Goal: Communication & Community: Connect with others

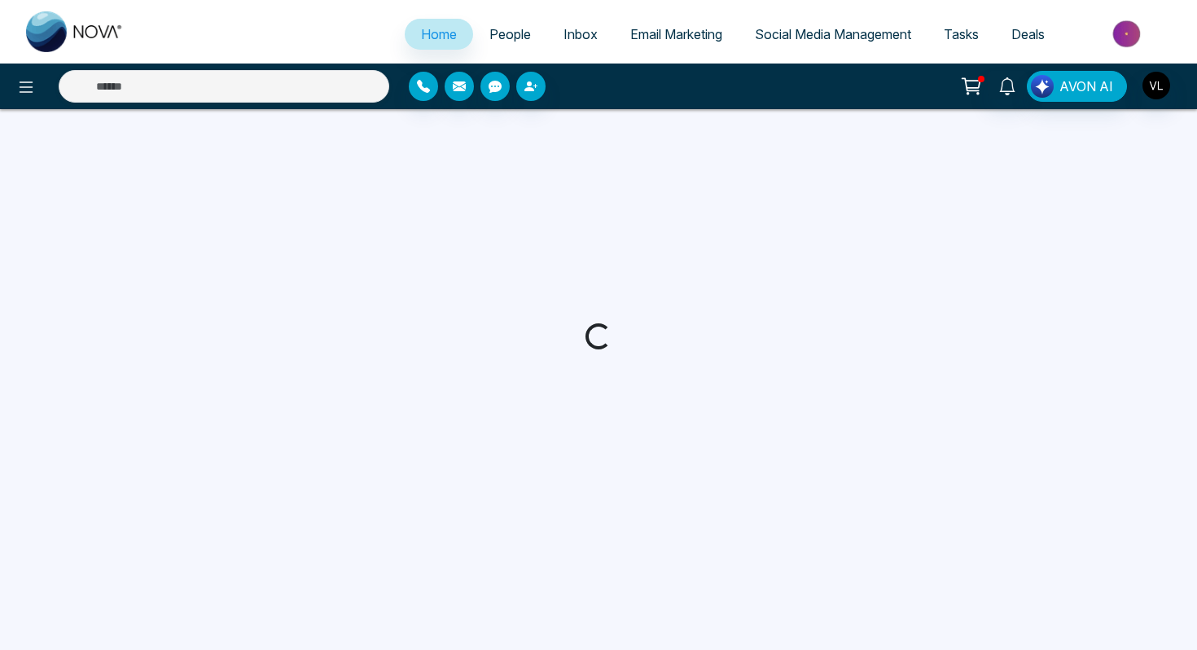
select select "*"
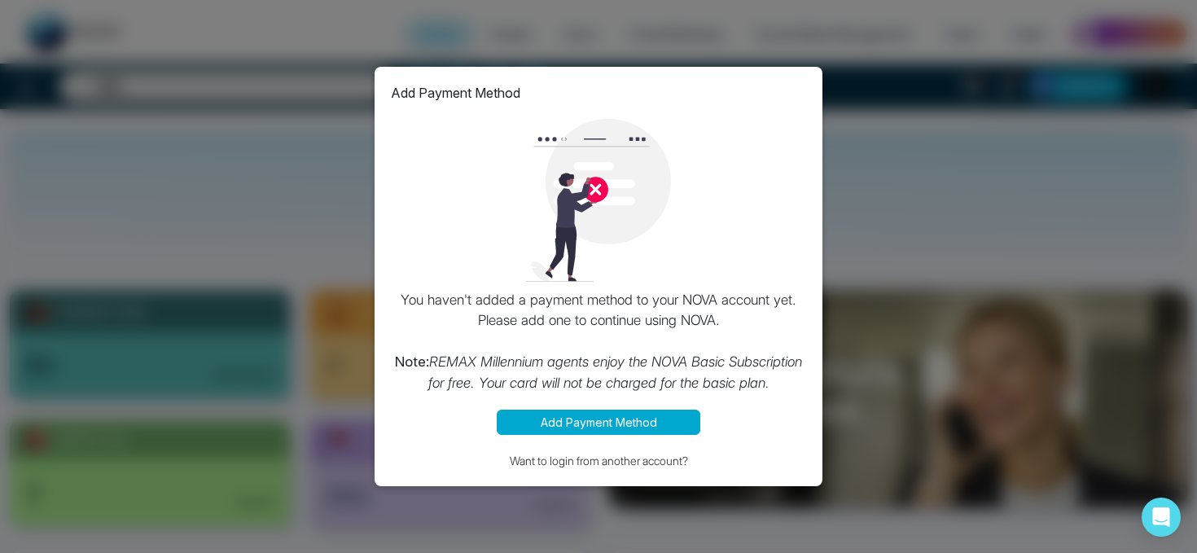
click at [623, 417] on button "Add Payment Method" at bounding box center [599, 422] width 204 height 25
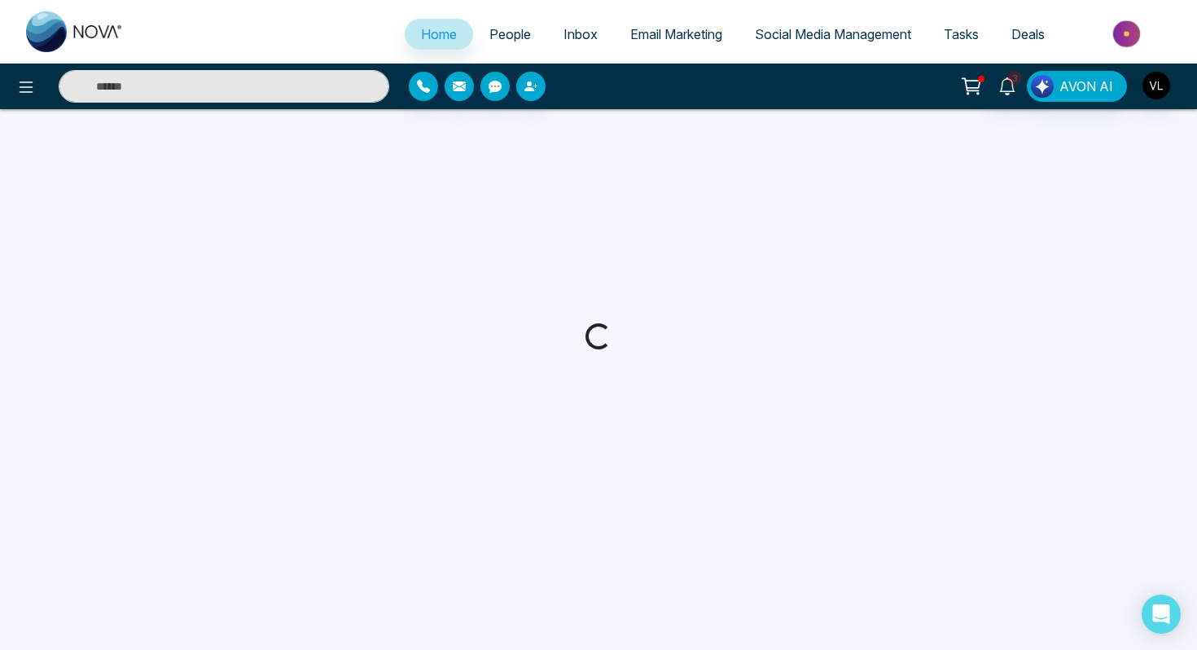
select select "*"
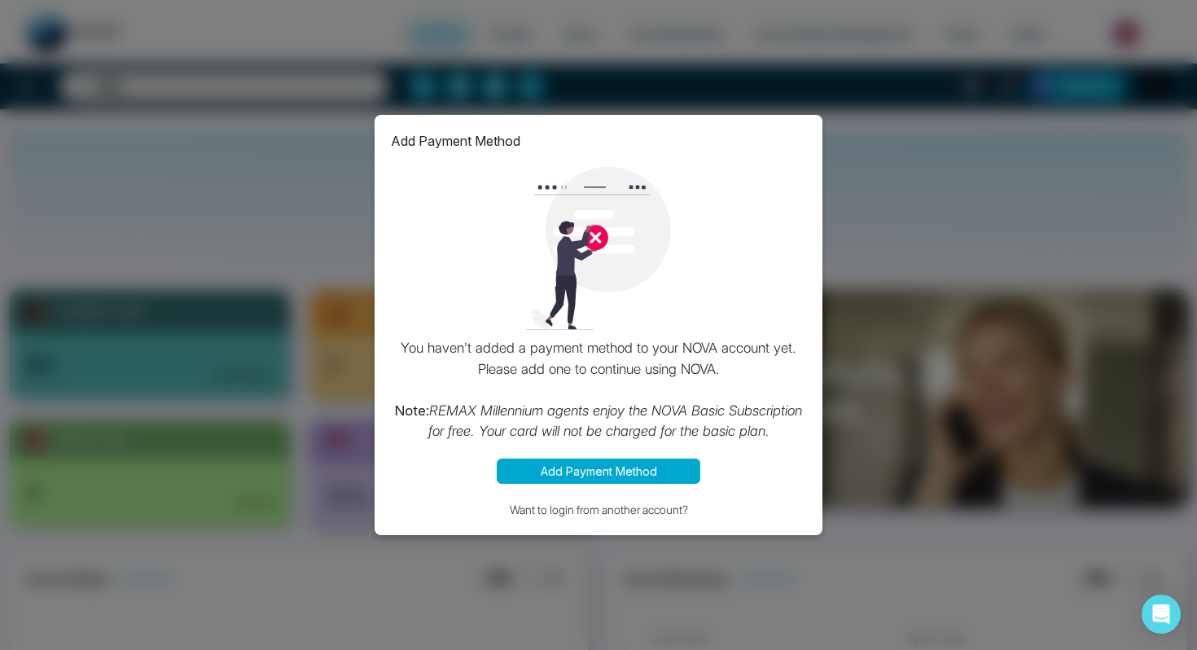
click at [601, 460] on button "Add Payment Method" at bounding box center [599, 470] width 204 height 25
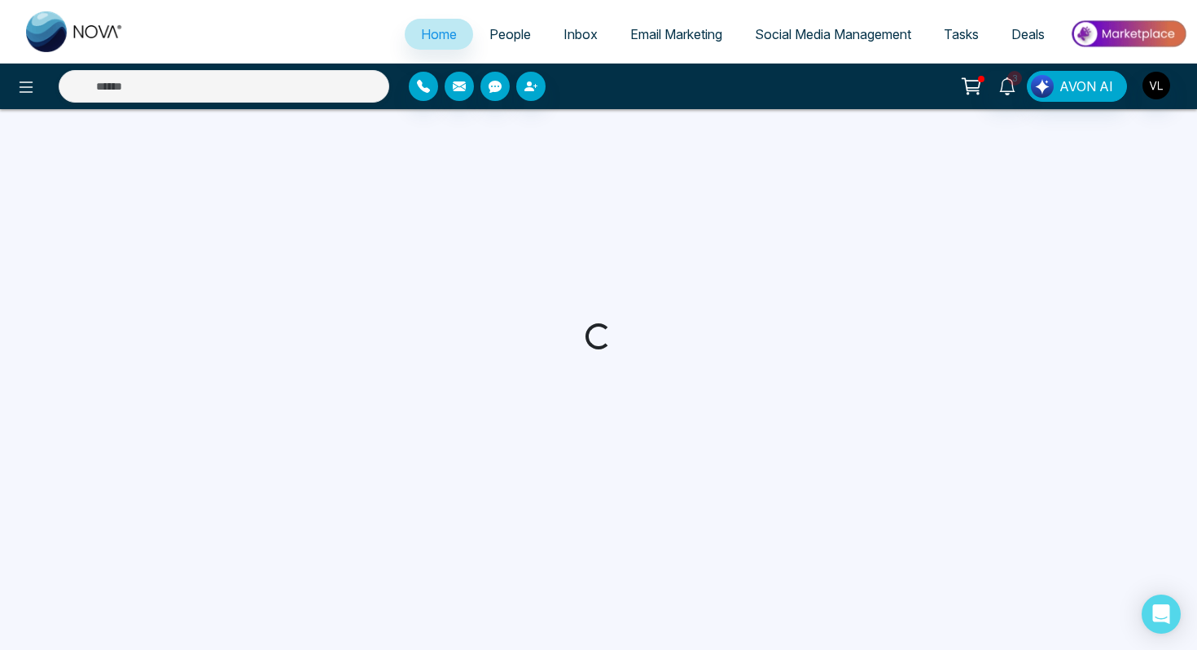
select select "*"
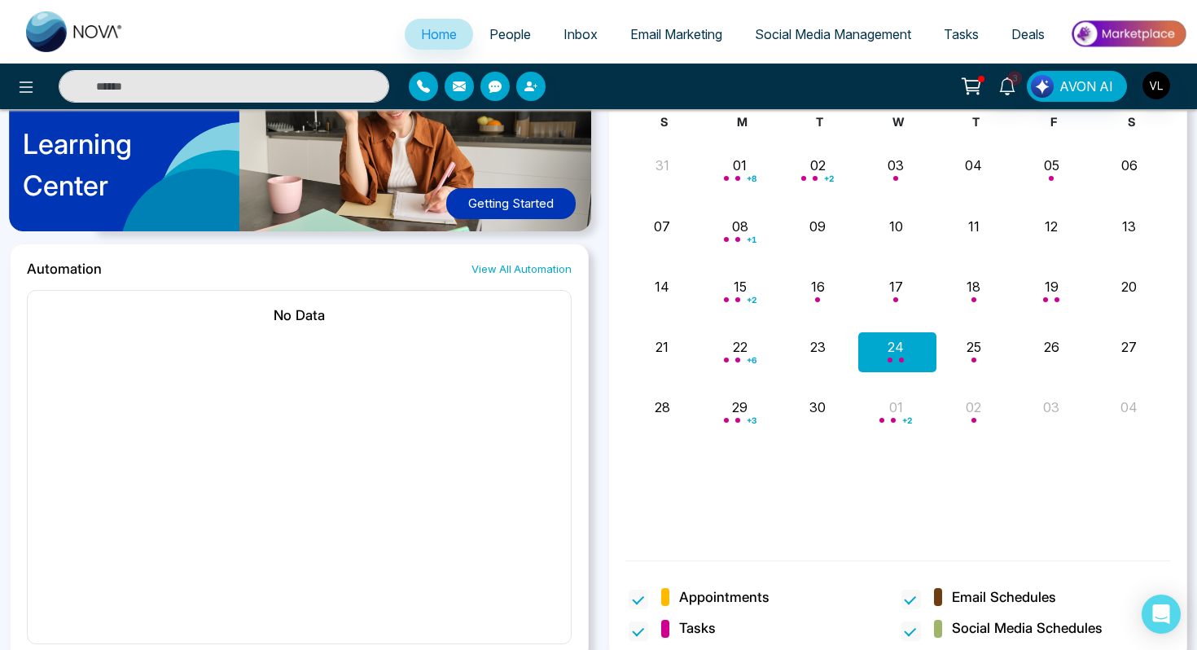
scroll to position [927, 0]
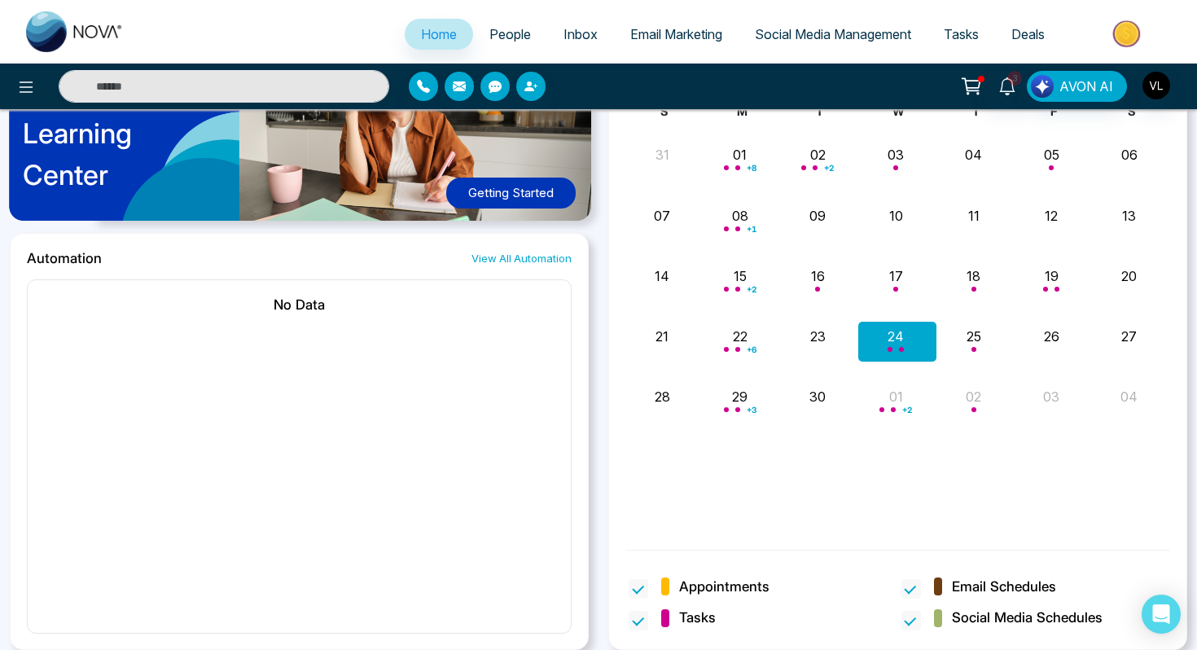
click at [671, 21] on link "Email Marketing" at bounding box center [676, 34] width 125 height 31
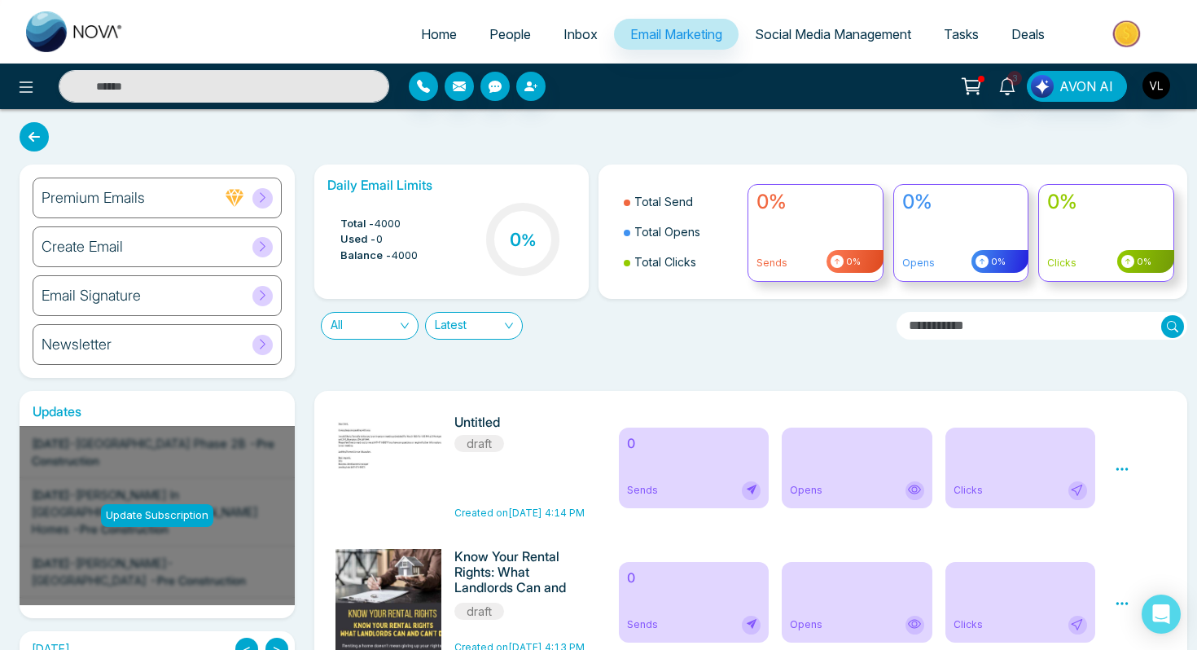
click at [424, 33] on span "Home" at bounding box center [439, 34] width 36 height 16
select select "*"
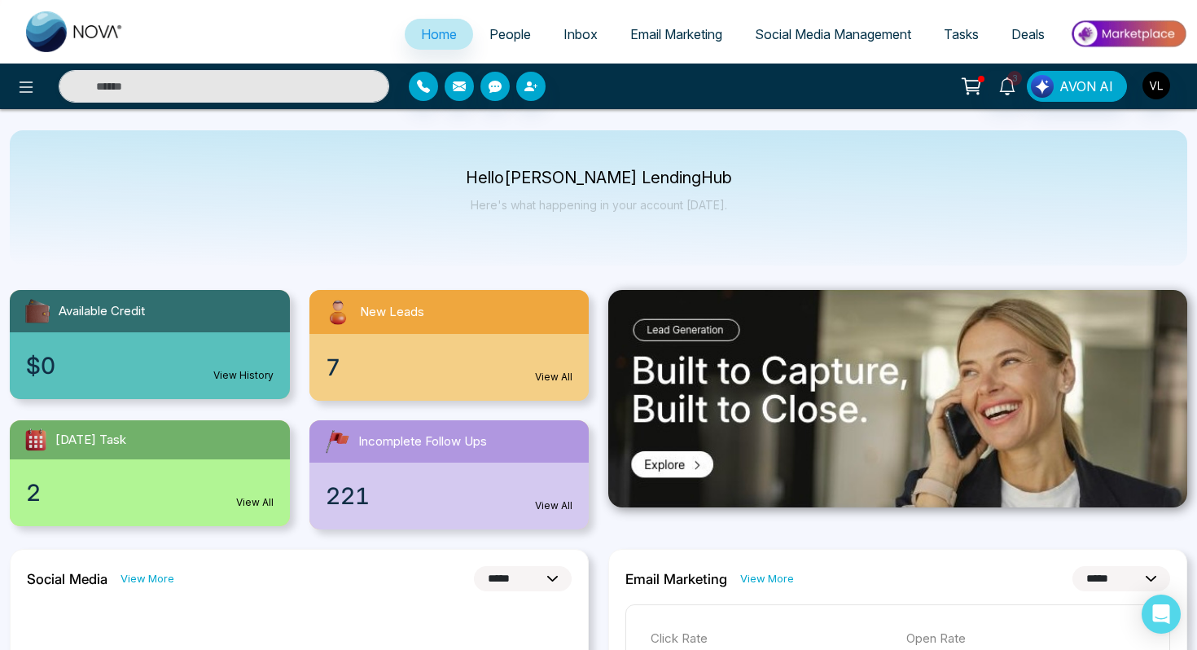
click at [475, 38] on link "People" at bounding box center [510, 34] width 74 height 31
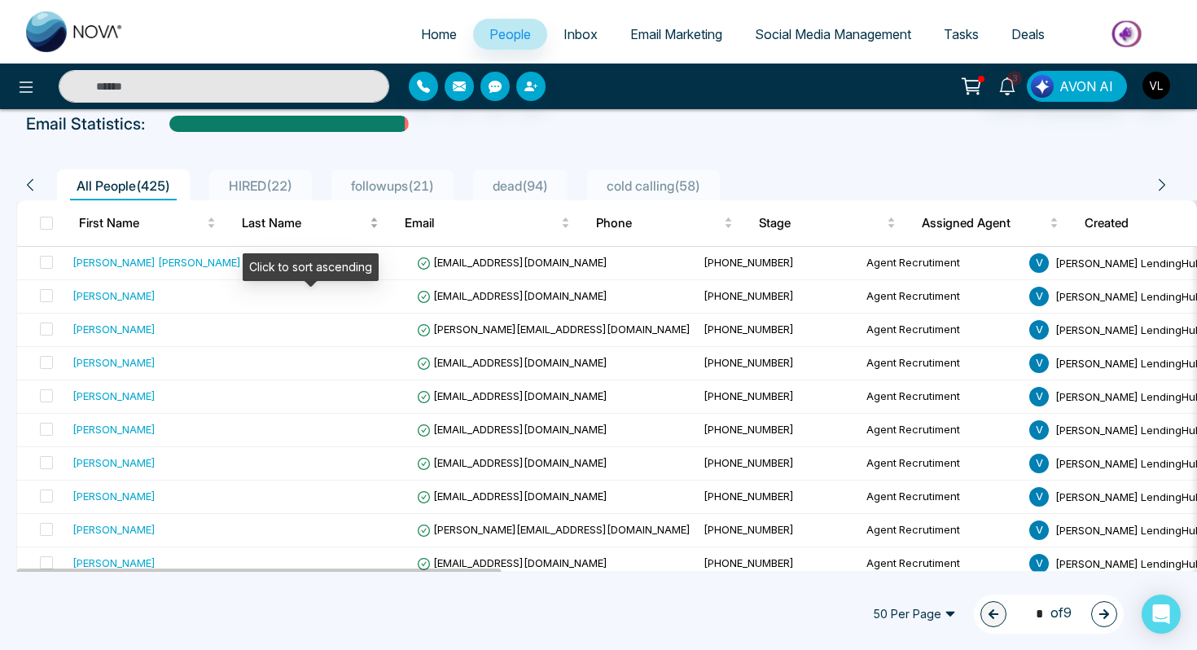
scroll to position [85, 0]
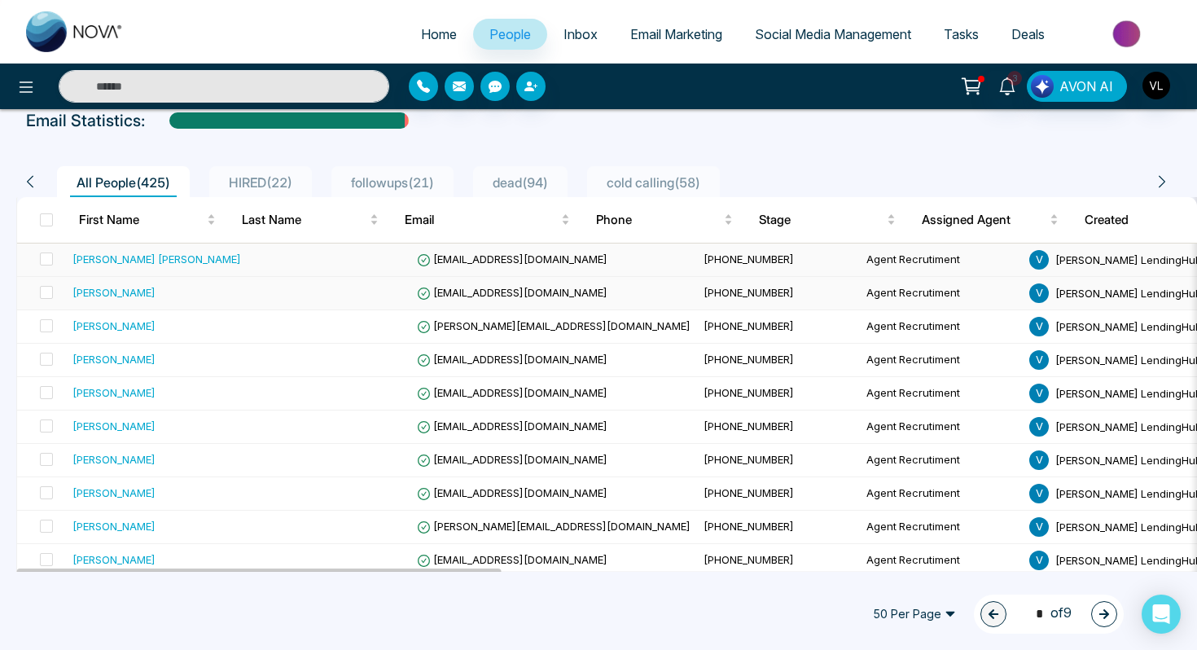
click at [196, 283] on td "[PERSON_NAME]" at bounding box center [157, 293] width 182 height 33
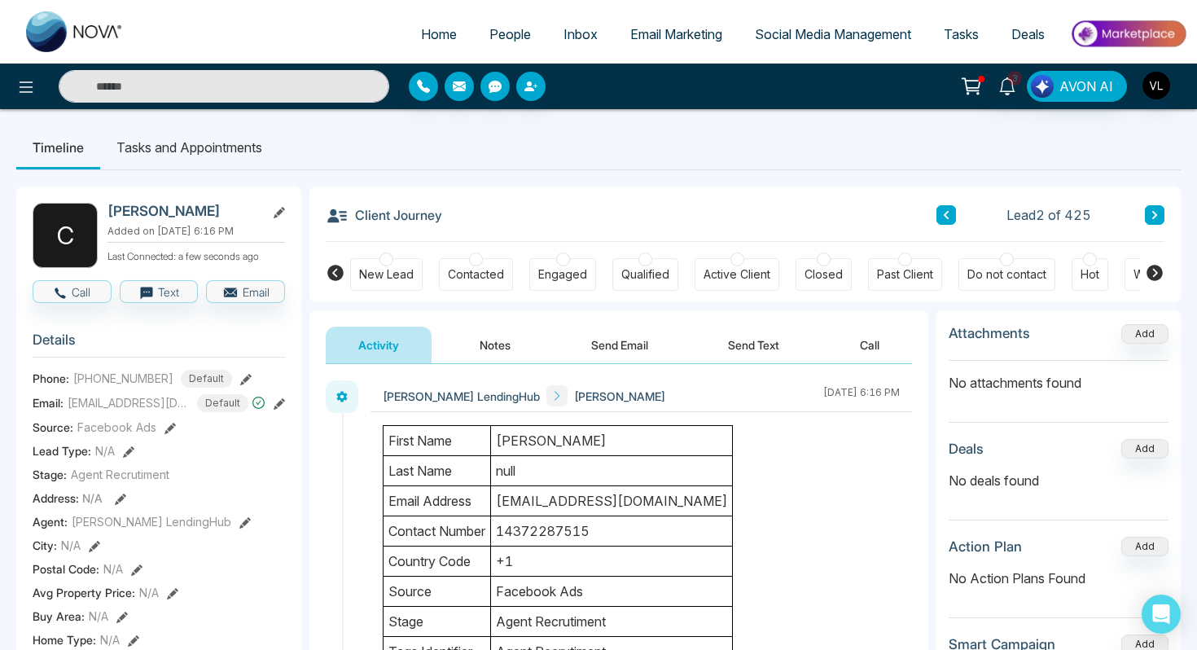
click at [576, 430] on td "[PERSON_NAME]" at bounding box center [612, 441] width 242 height 30
click at [576, 445] on td "[PERSON_NAME]" at bounding box center [612, 441] width 242 height 30
click at [134, 206] on h2 "[PERSON_NAME]" at bounding box center [182, 211] width 151 height 16
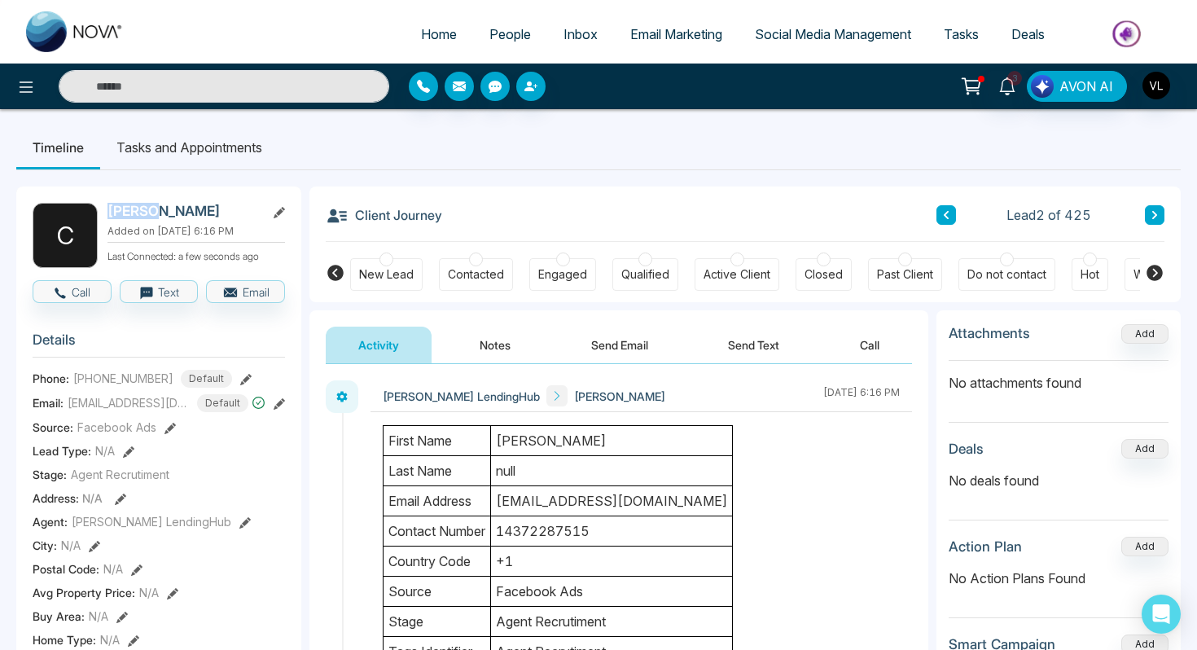
click at [134, 206] on h2 "[PERSON_NAME]" at bounding box center [182, 211] width 151 height 16
copy h2 "Chakib"
click at [503, 37] on span "People" at bounding box center [510, 34] width 42 height 16
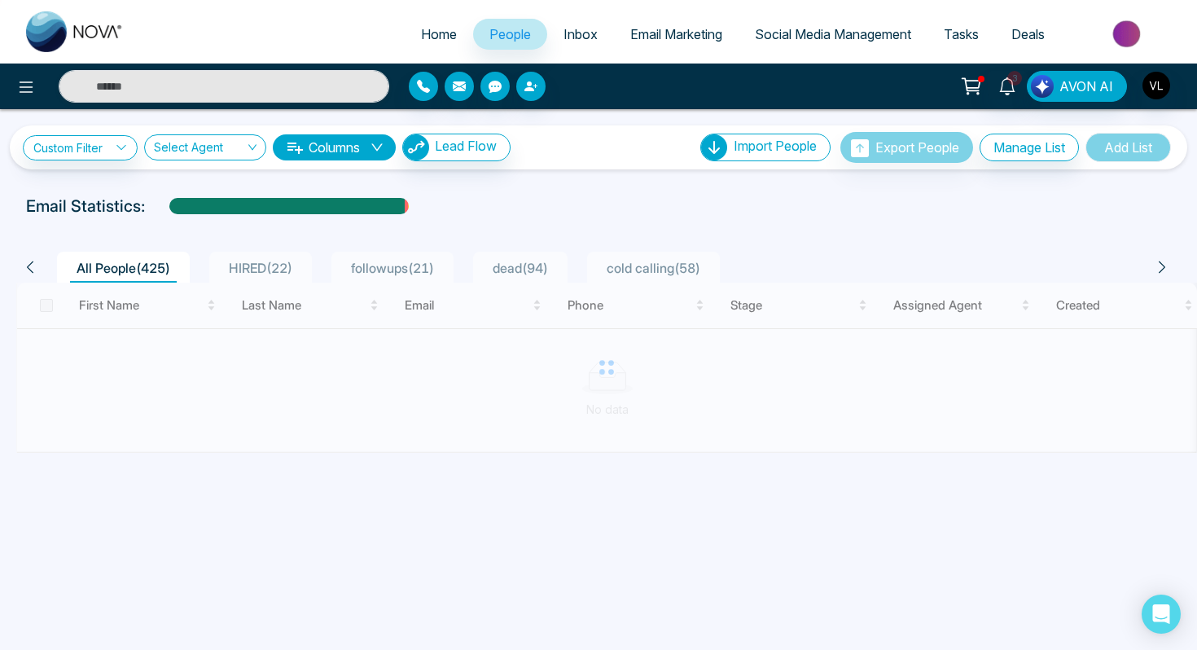
click at [987, 86] on button at bounding box center [971, 86] width 33 height 31
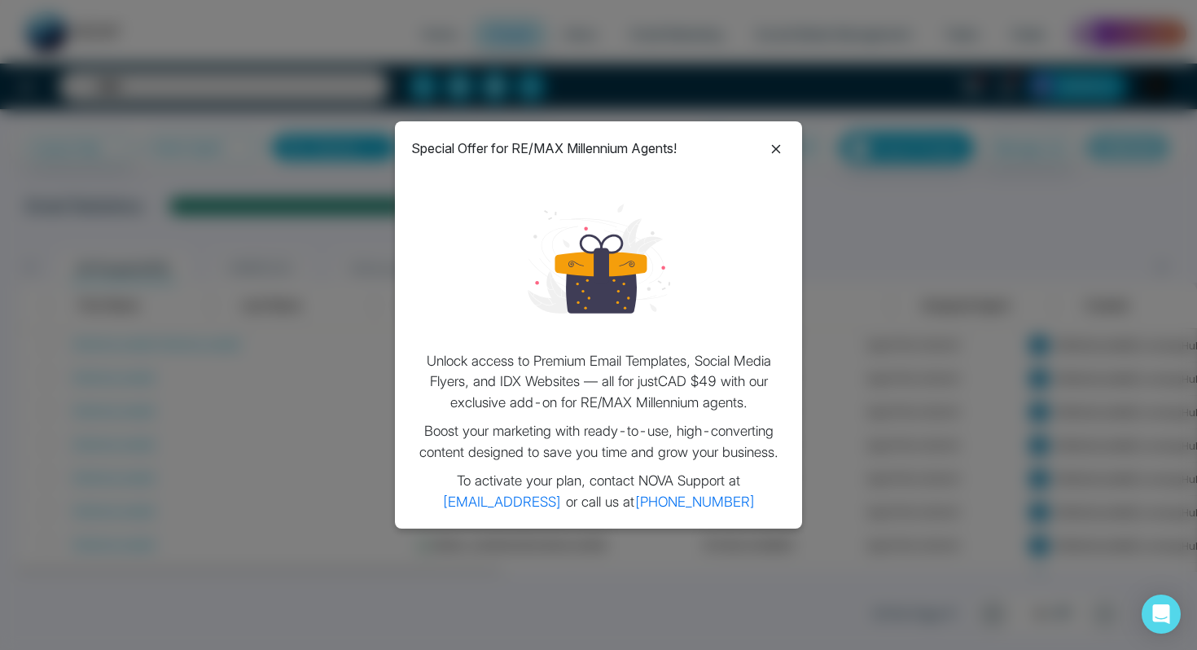
click at [776, 145] on icon at bounding box center [776, 149] width 20 height 20
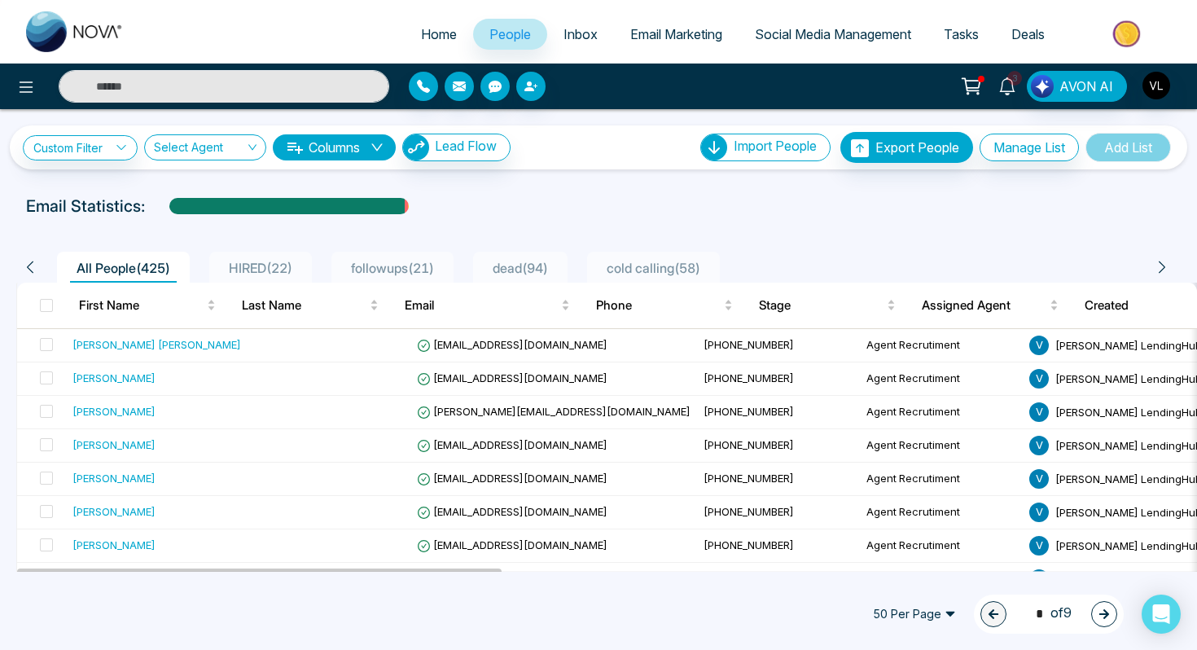
click at [1023, 81] on link "3" at bounding box center [1007, 85] width 39 height 28
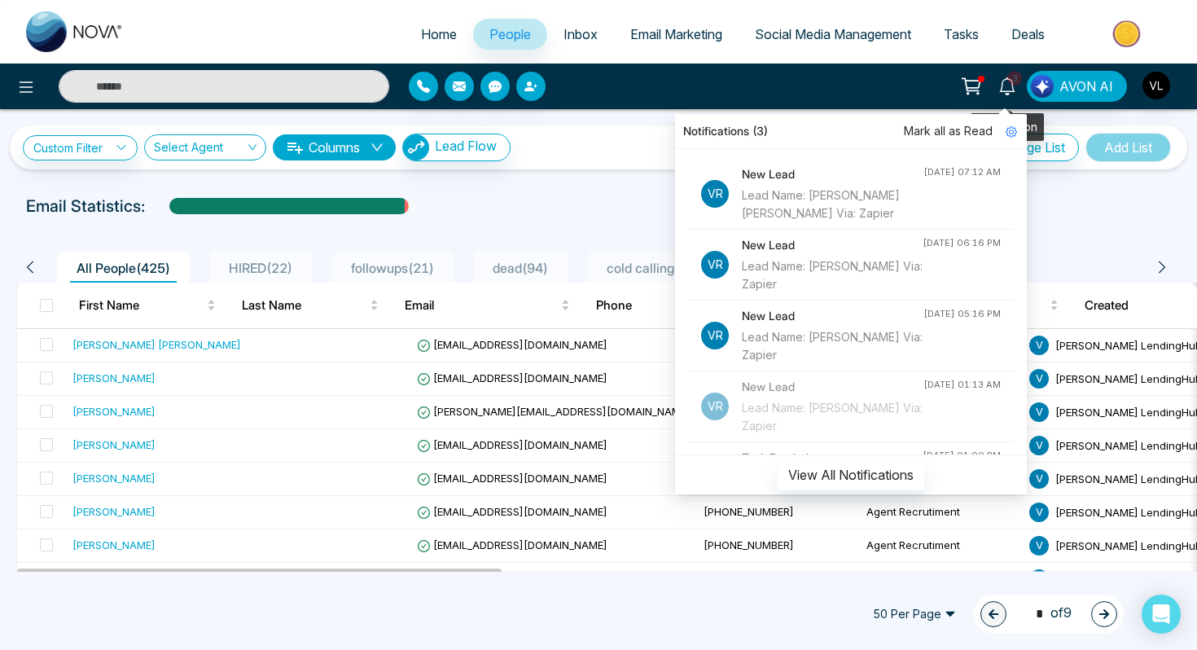
click at [1002, 86] on icon at bounding box center [1007, 86] width 18 height 18
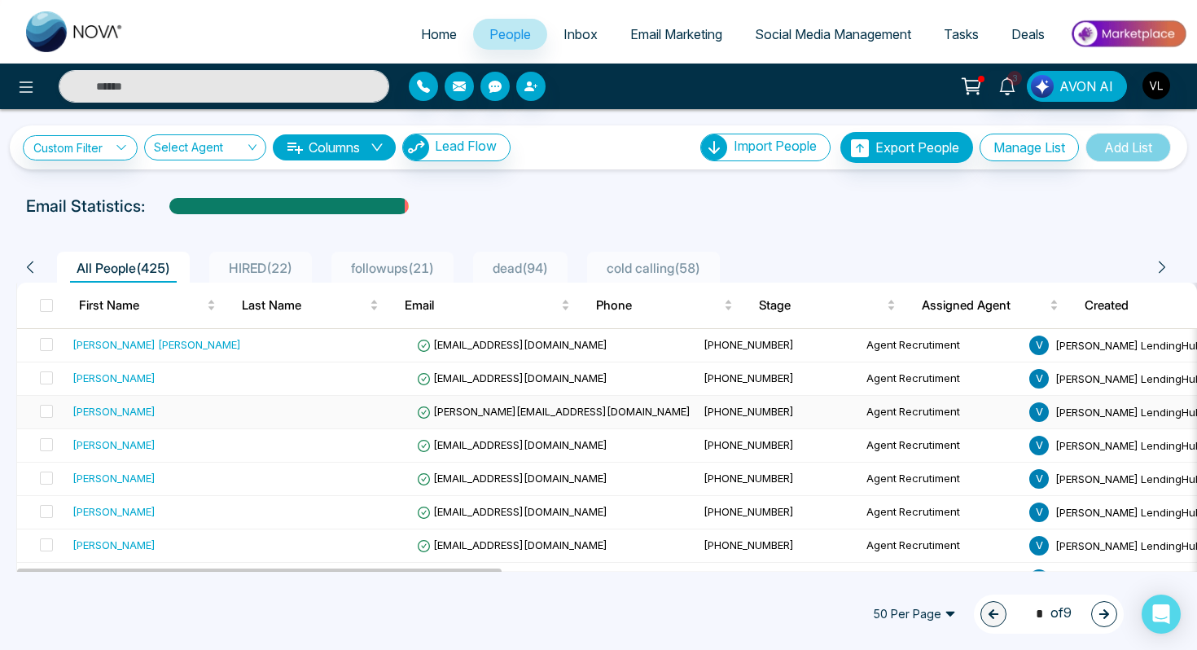
click at [213, 414] on div "[PERSON_NAME]" at bounding box center [156, 411] width 169 height 16
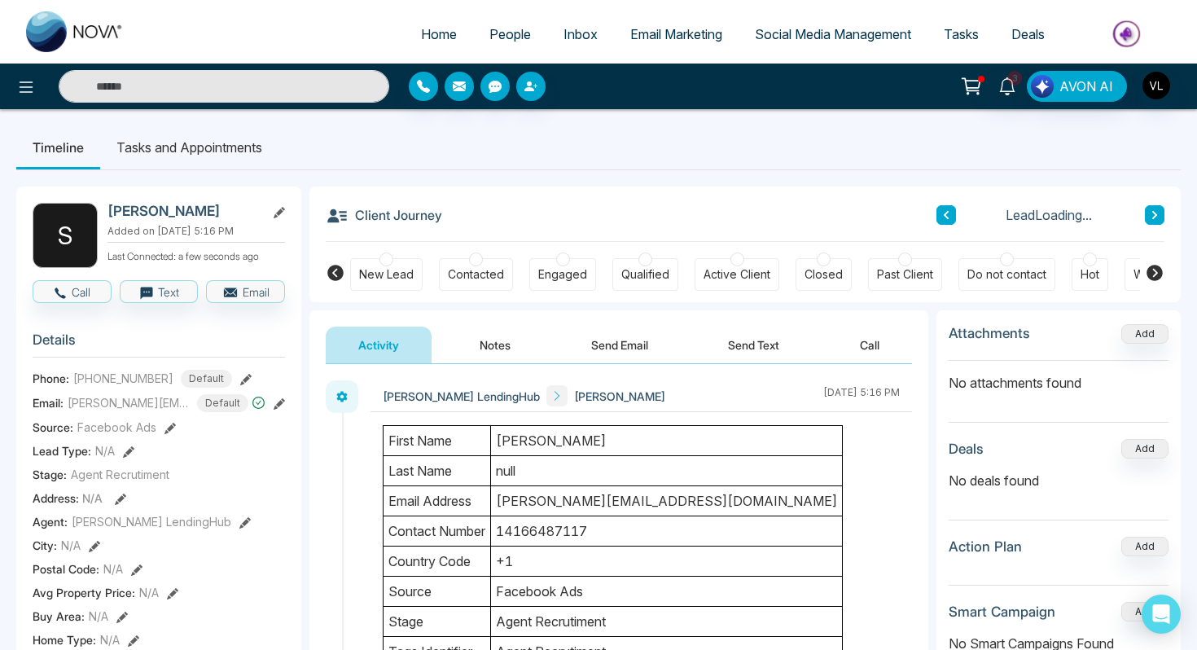
click at [196, 208] on h2 "[PERSON_NAME]" at bounding box center [182, 211] width 151 height 16
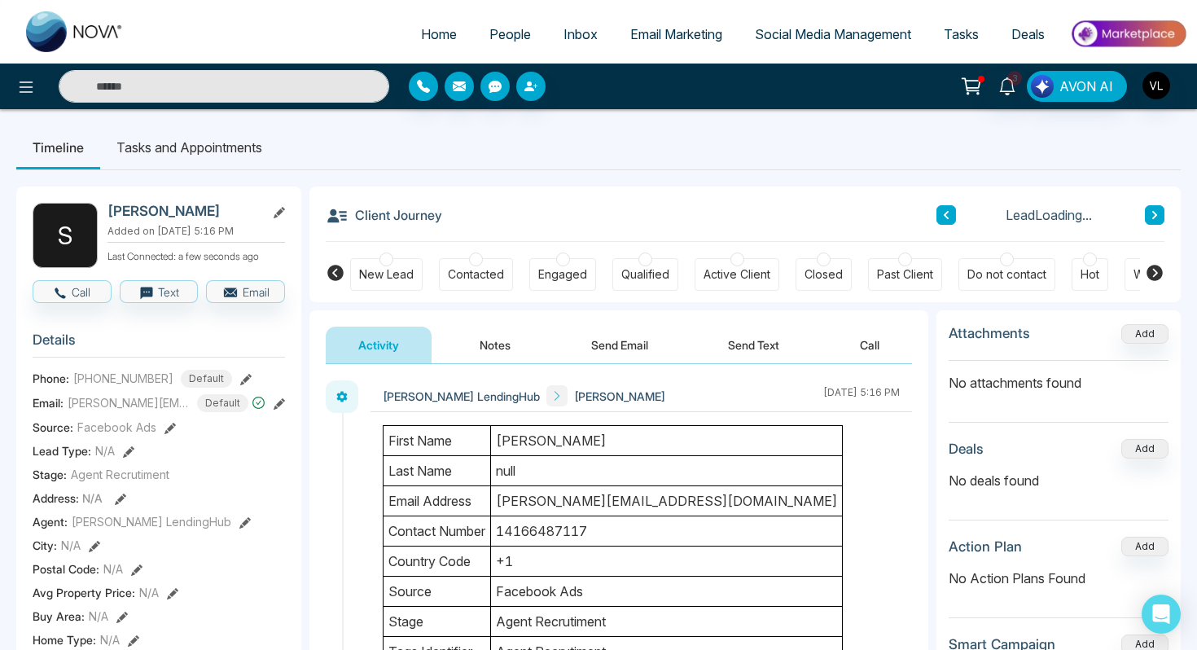
copy h2 "[PERSON_NAME]"
click at [1016, 85] on icon at bounding box center [1007, 86] width 18 height 18
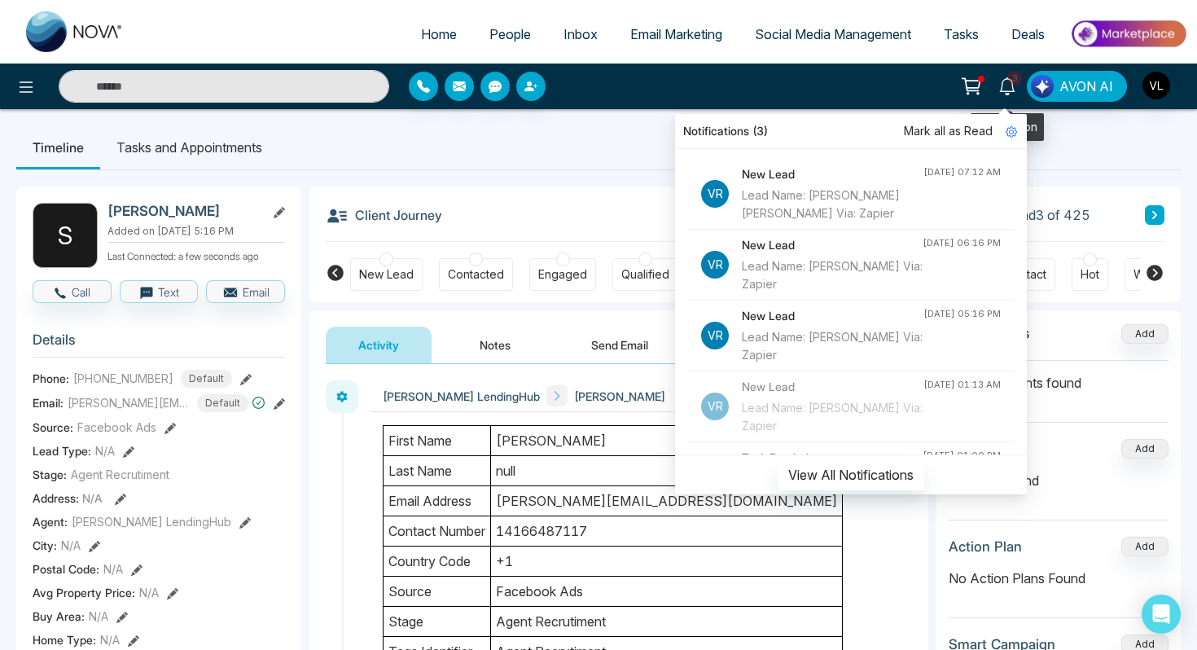
click at [1016, 85] on icon at bounding box center [1007, 86] width 18 height 18
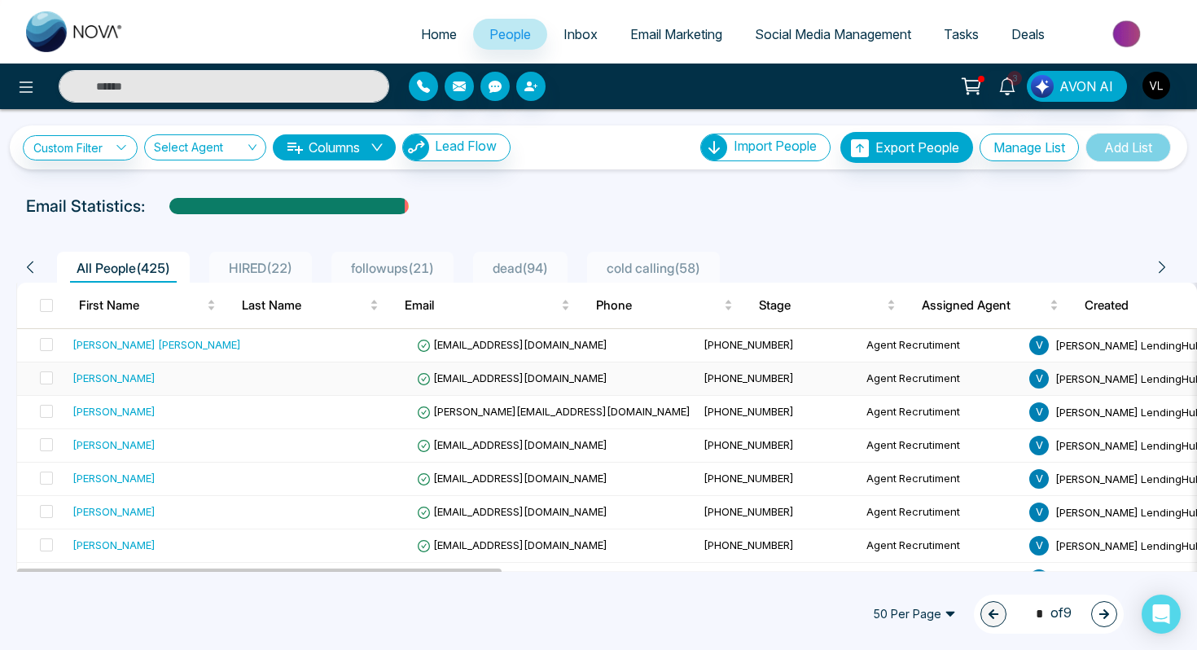
click at [168, 375] on div "[PERSON_NAME]" at bounding box center [156, 378] width 169 height 16
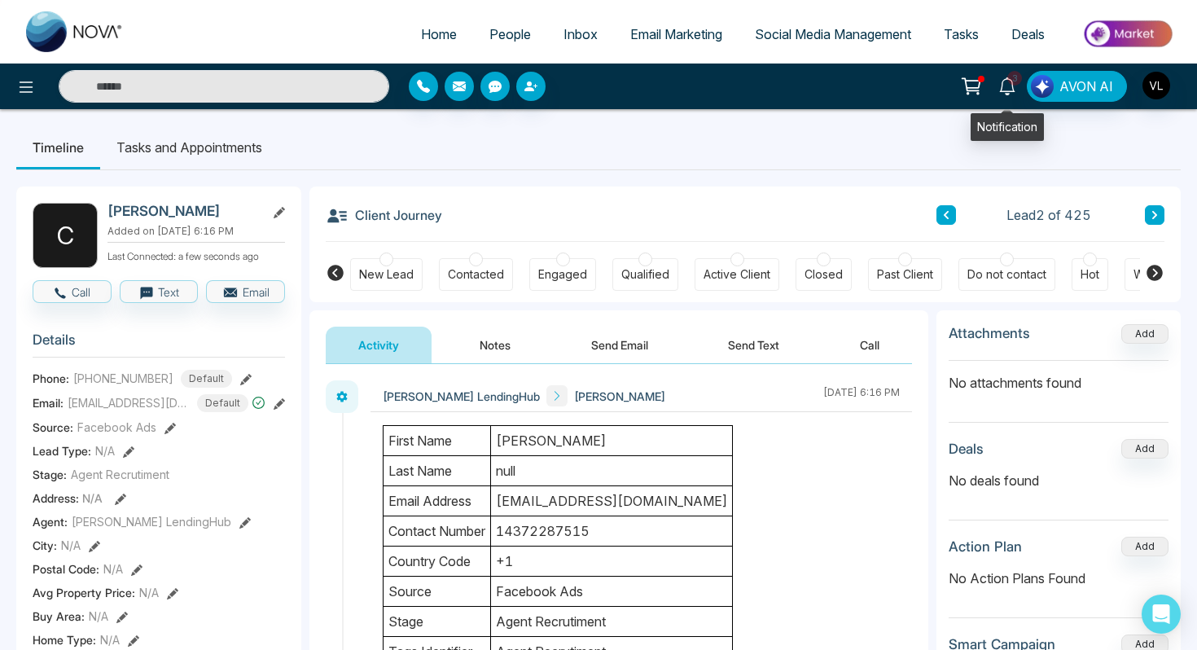
click at [998, 94] on link "3" at bounding box center [1007, 85] width 39 height 28
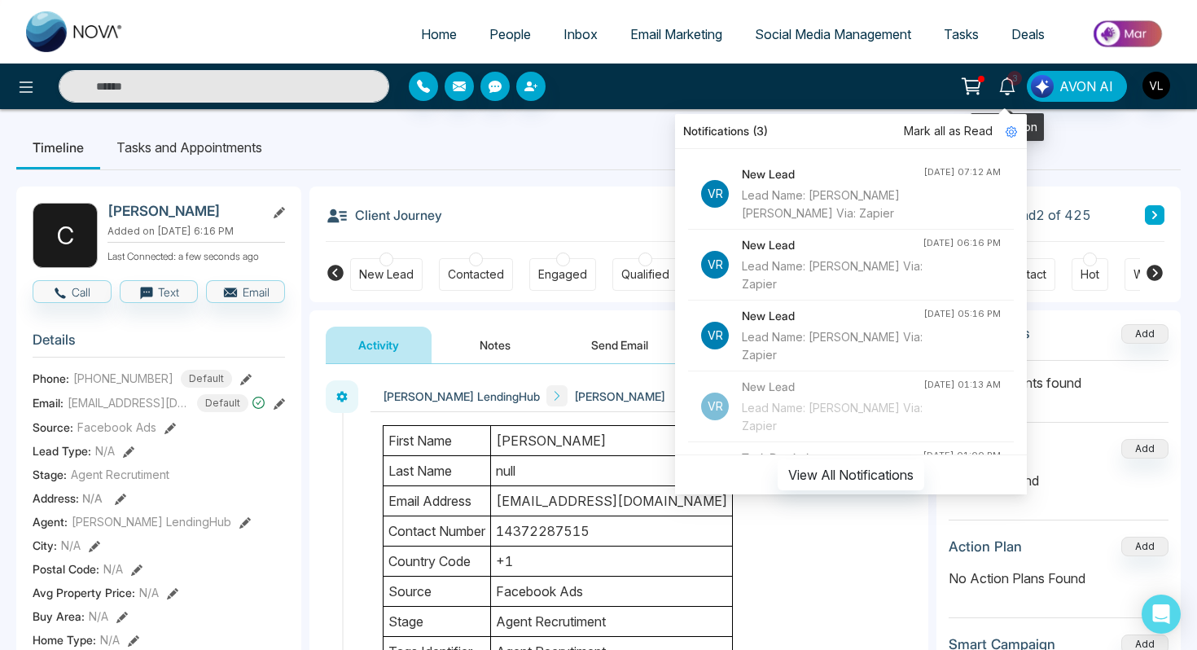
click at [999, 94] on icon at bounding box center [1007, 86] width 18 height 18
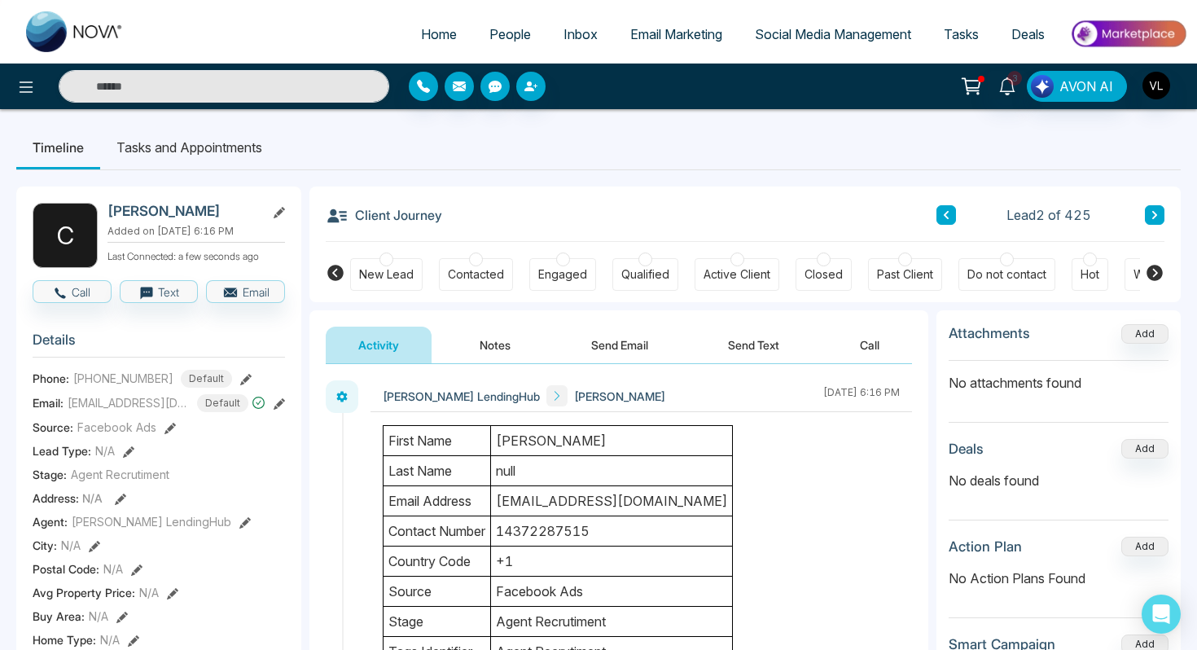
drag, startPoint x: 214, startPoint y: 217, endPoint x: 111, endPoint y: 219, distance: 103.4
click at [111, 219] on h2 "[PERSON_NAME]" at bounding box center [182, 211] width 151 height 16
copy h2 "[PERSON_NAME]"
click at [133, 374] on div "[EMAIL_ADDRESS][DOMAIN_NAME]" at bounding box center [153, 375] width 201 height 28
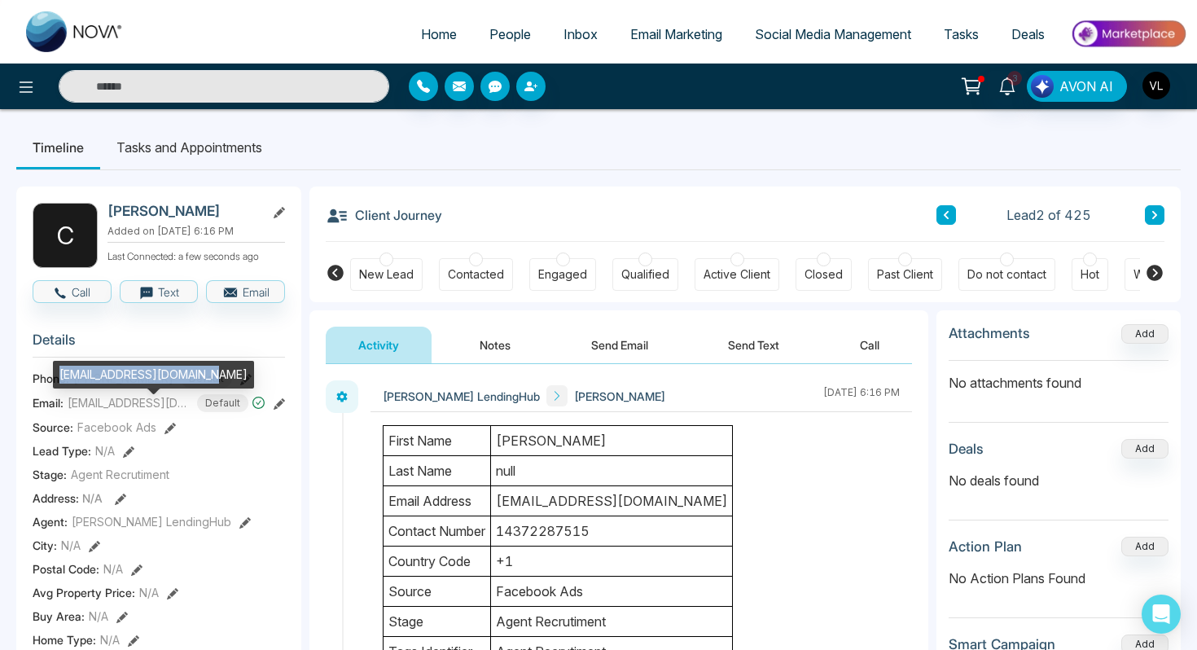
click at [133, 374] on div "[EMAIL_ADDRESS][DOMAIN_NAME]" at bounding box center [153, 375] width 201 height 28
copy div "[EMAIL_ADDRESS][DOMAIN_NAME]"
click at [119, 387] on span "[PHONE_NUMBER]" at bounding box center [123, 378] width 100 height 17
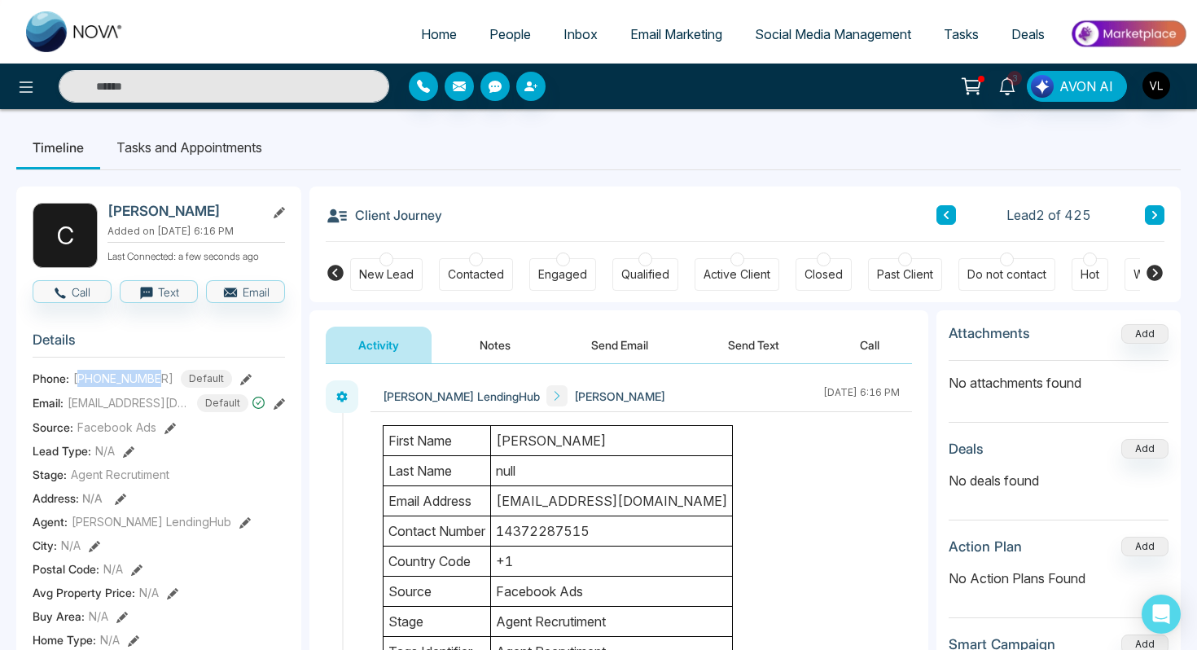
click at [119, 387] on span "[PHONE_NUMBER]" at bounding box center [123, 378] width 100 height 17
copy span "[PHONE_NUMBER]"
click at [216, 94] on input "text" at bounding box center [224, 86] width 331 height 33
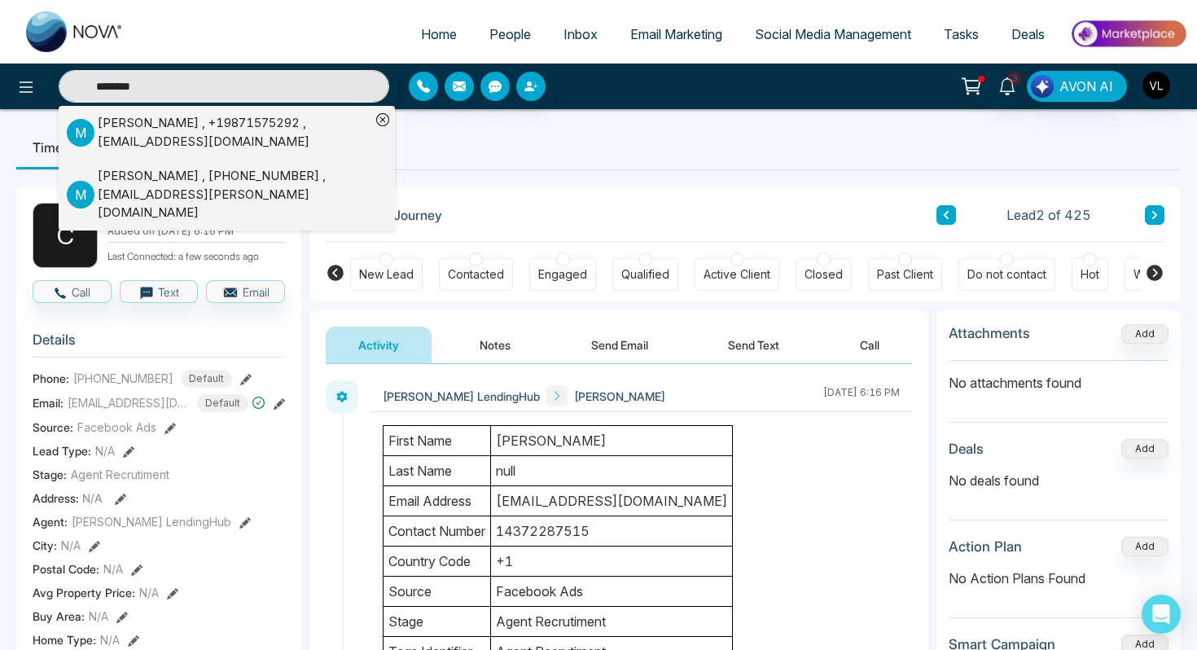
type input "********"
click at [225, 138] on div "[PERSON_NAME] , +19871575292 , [EMAIL_ADDRESS][DOMAIN_NAME]" at bounding box center [234, 132] width 273 height 37
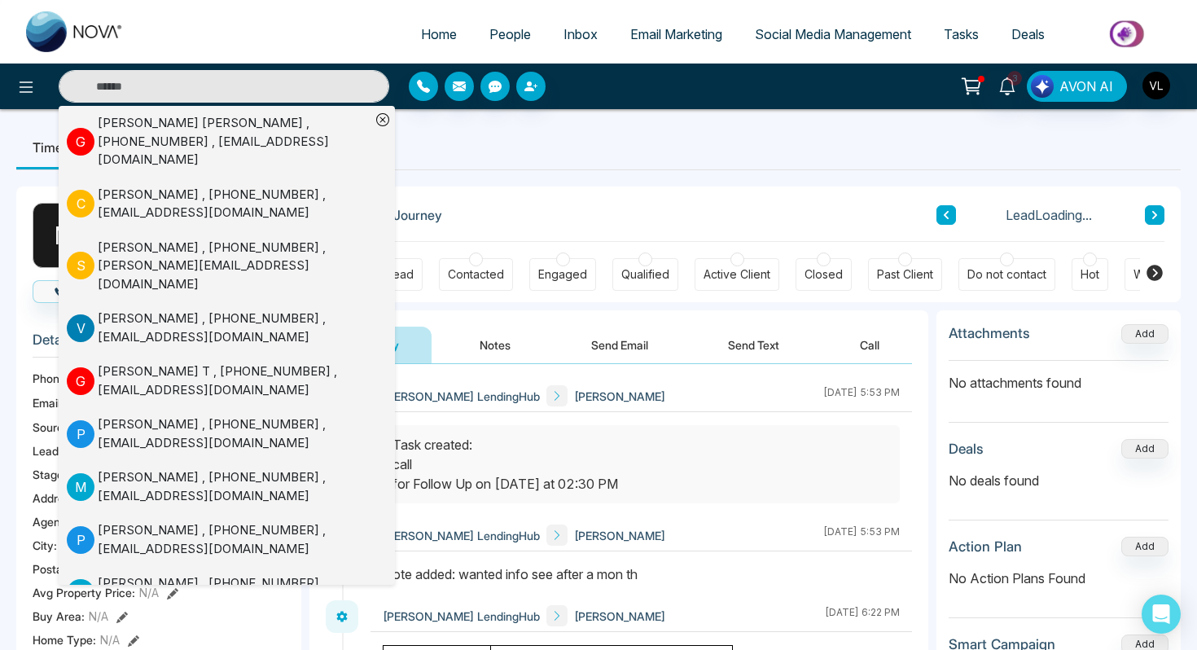
click at [199, 84] on input "text" at bounding box center [224, 86] width 331 height 33
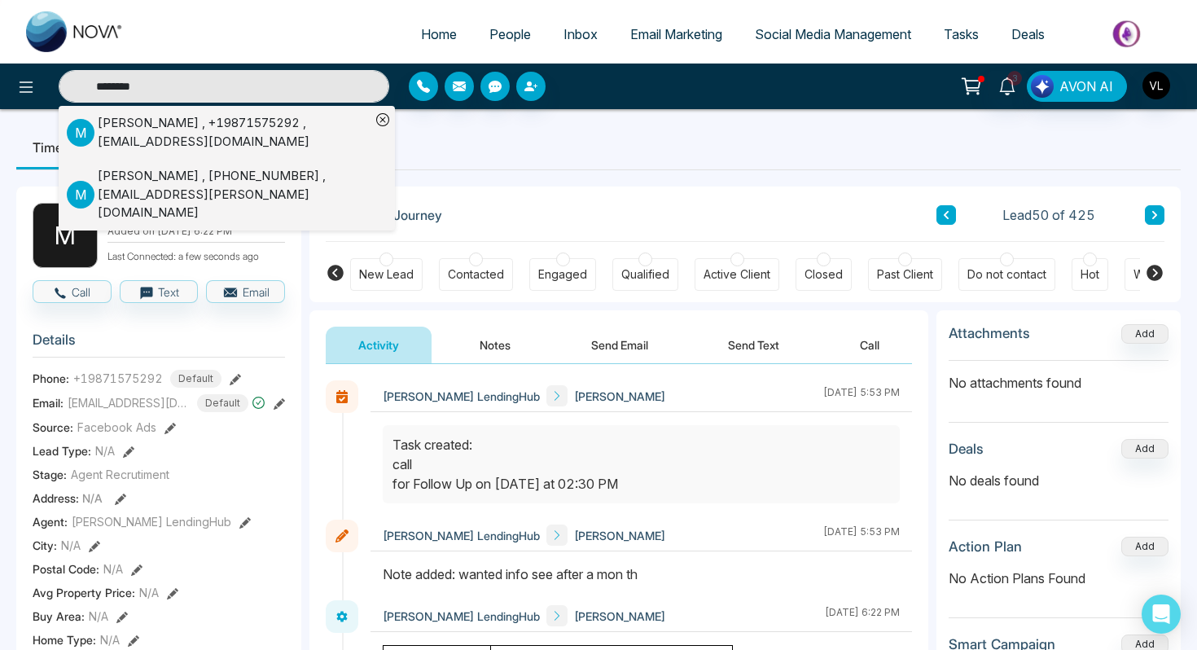
type input "********"
click at [196, 189] on div "[PERSON_NAME] , [PHONE_NUMBER] , [EMAIL_ADDRESS][PERSON_NAME][DOMAIN_NAME]" at bounding box center [234, 194] width 273 height 55
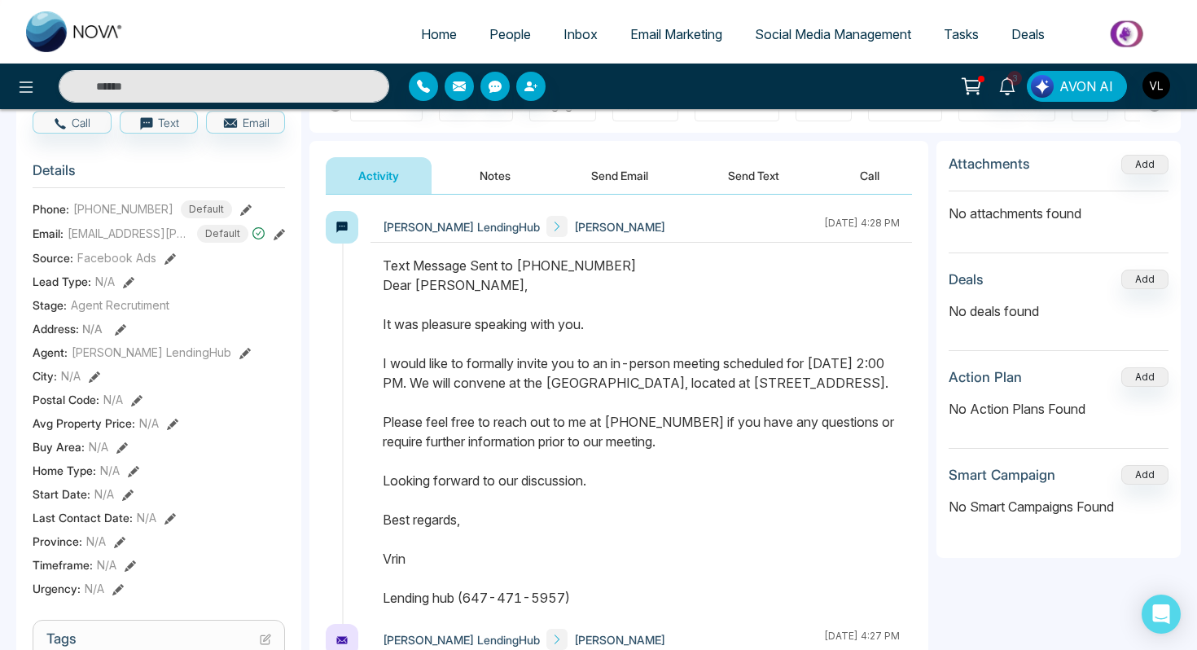
scroll to position [172, 0]
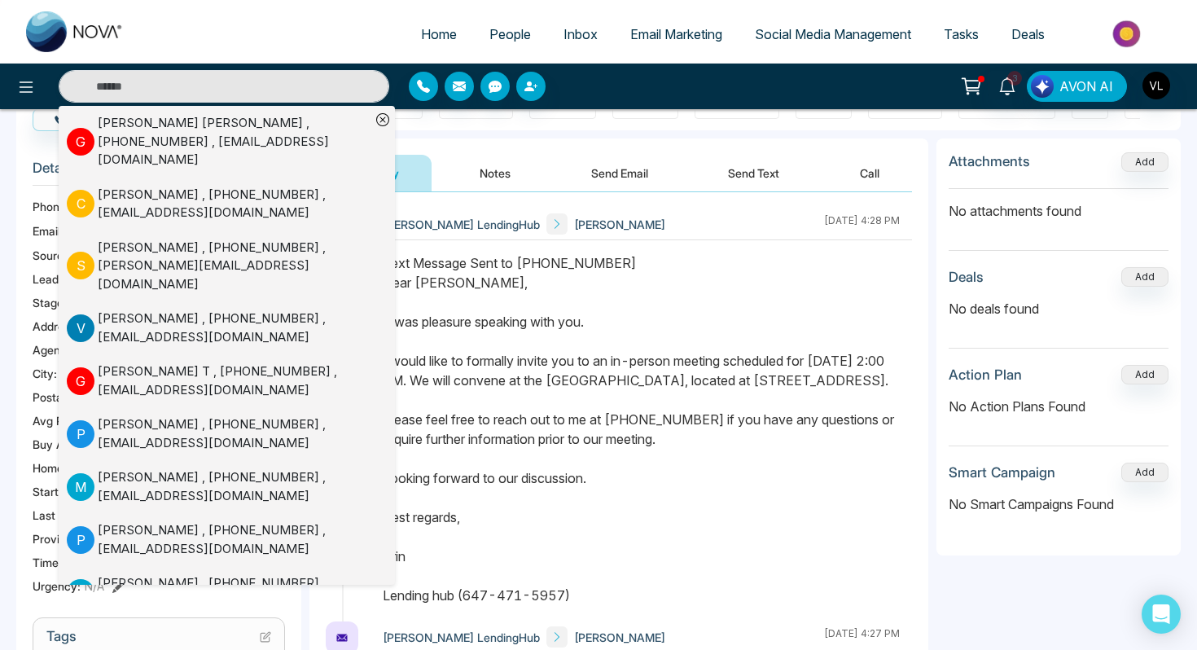
click at [513, 349] on div "Text Message Sent to [PHONE_NUMBER] Dear [PERSON_NAME], It was pleasure speakin…" at bounding box center [641, 429] width 517 height 352
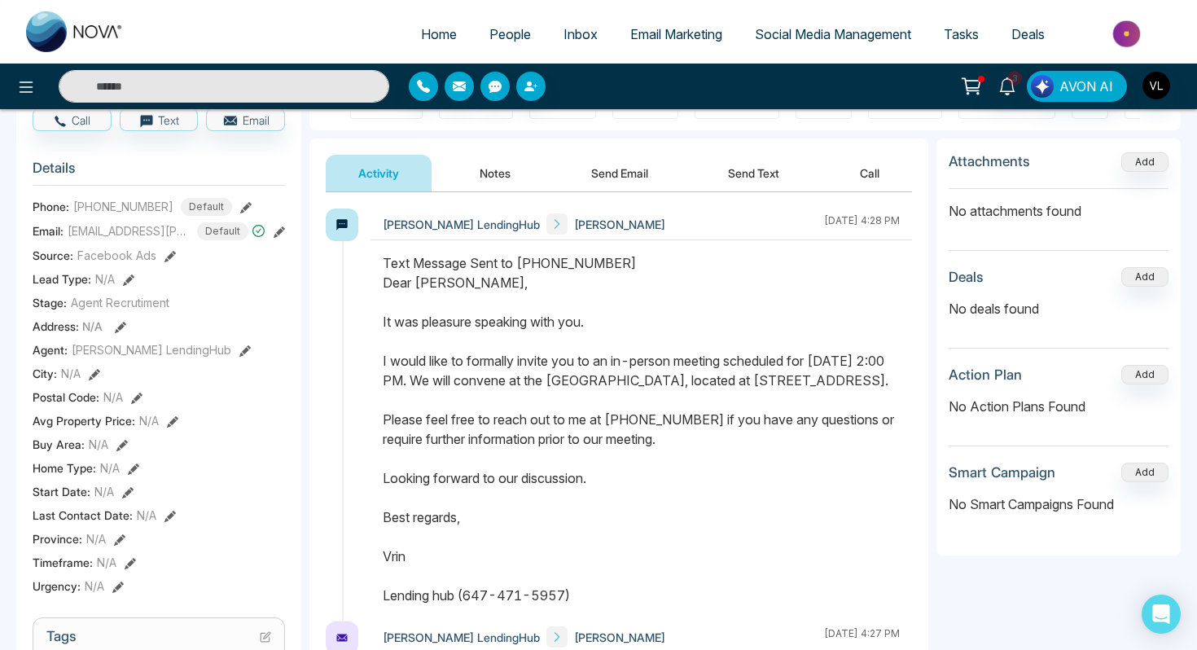
drag, startPoint x: 384, startPoint y: 282, endPoint x: 585, endPoint y: 616, distance: 390.0
click at [586, 605] on div "Text Message Sent to [PHONE_NUMBER] Dear [PERSON_NAME], It was pleasure speakin…" at bounding box center [641, 429] width 517 height 352
click at [489, 34] on span "People" at bounding box center [510, 34] width 42 height 16
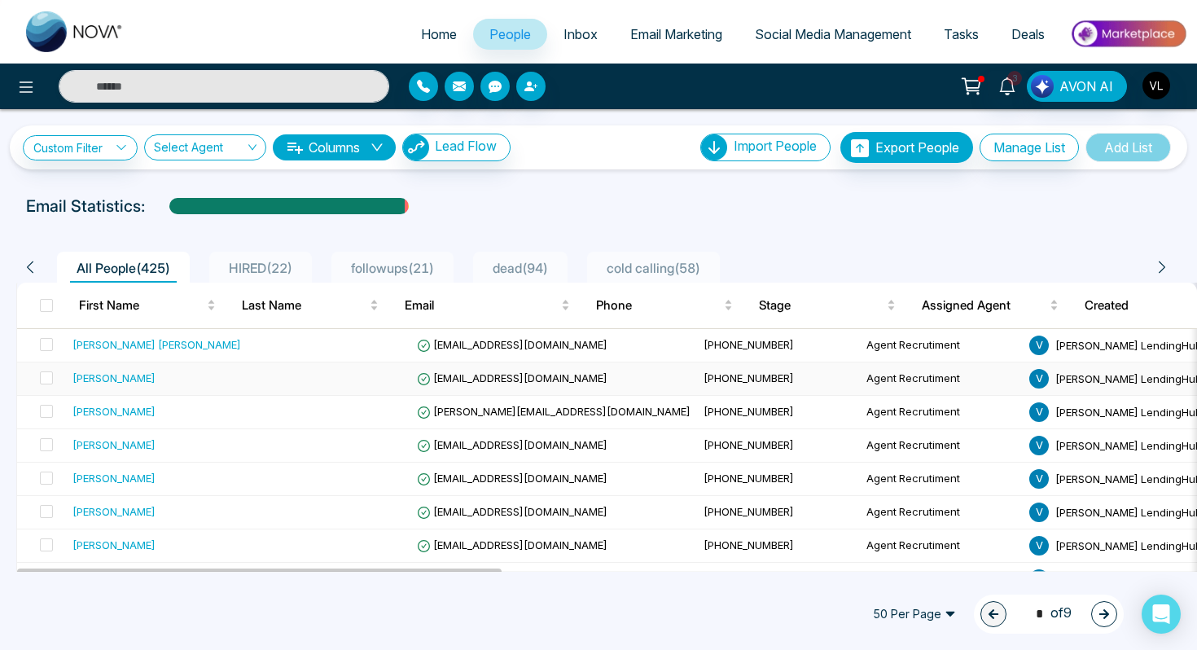
click at [144, 385] on div "[PERSON_NAME]" at bounding box center [156, 378] width 169 height 16
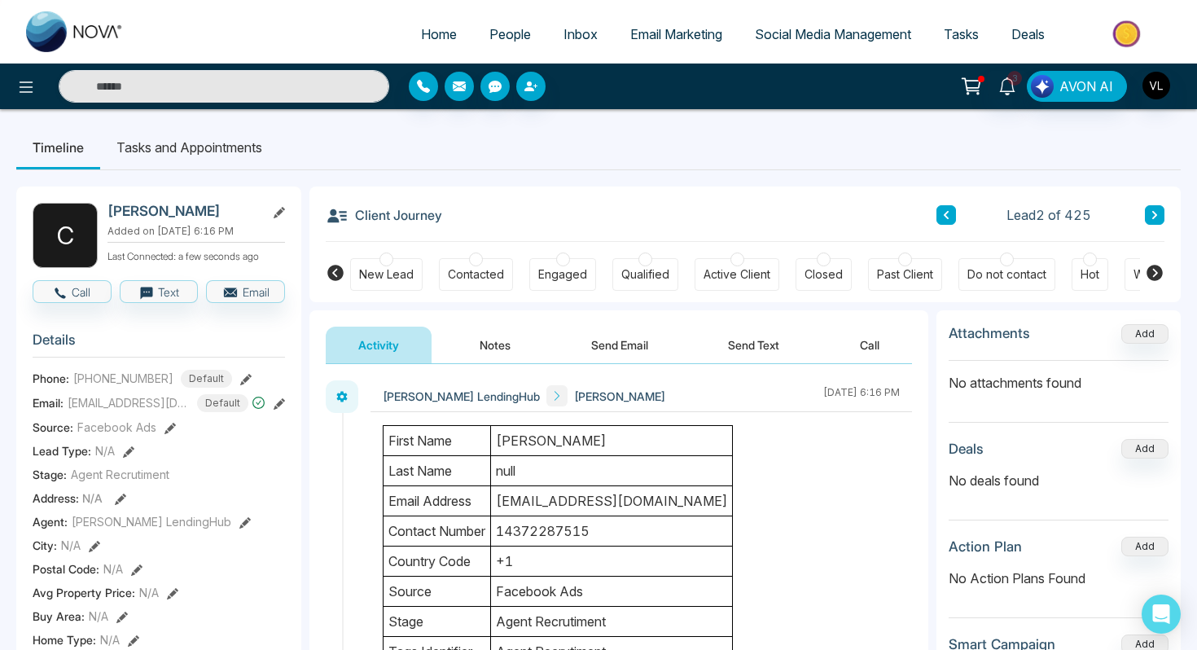
click at [636, 354] on button "Send Email" at bounding box center [620, 345] width 122 height 37
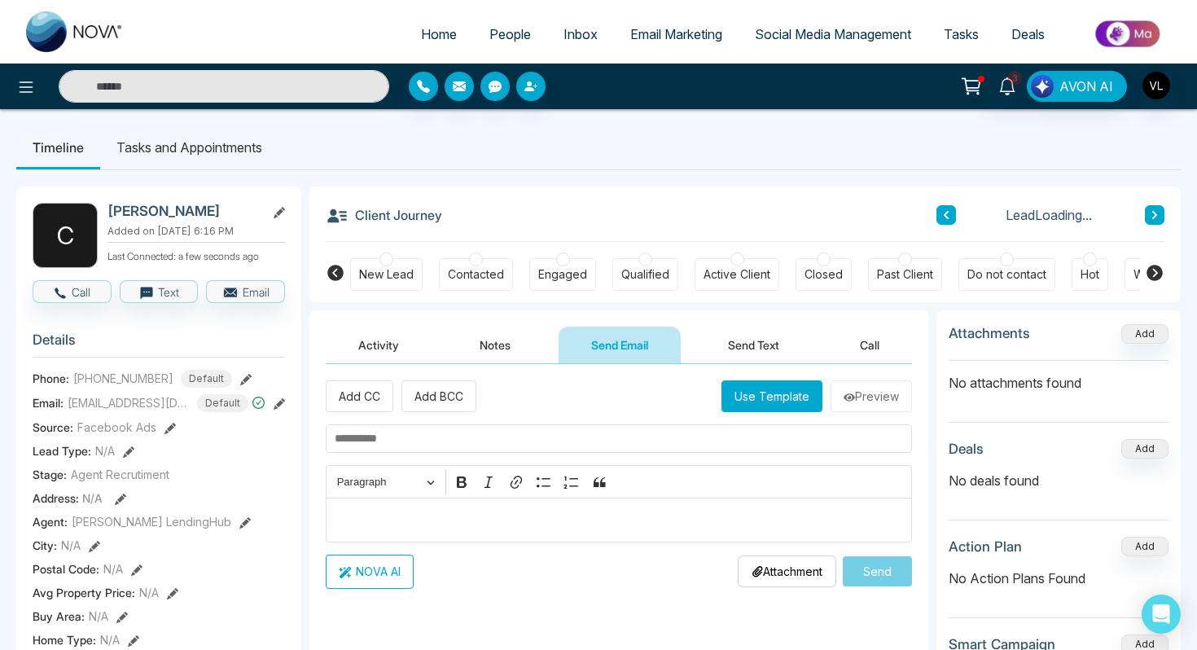
click at [414, 531] on div "Editor editing area: main" at bounding box center [619, 520] width 586 height 45
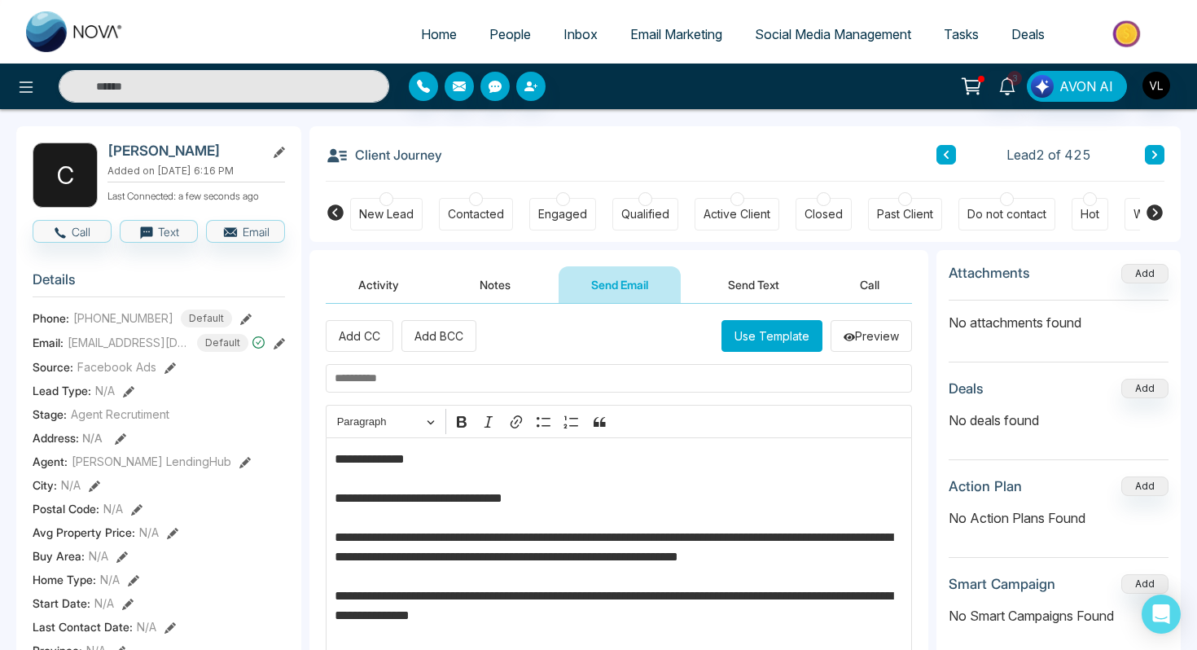
scroll to position [59, 0]
click at [138, 156] on h2 "[PERSON_NAME]" at bounding box center [182, 151] width 151 height 16
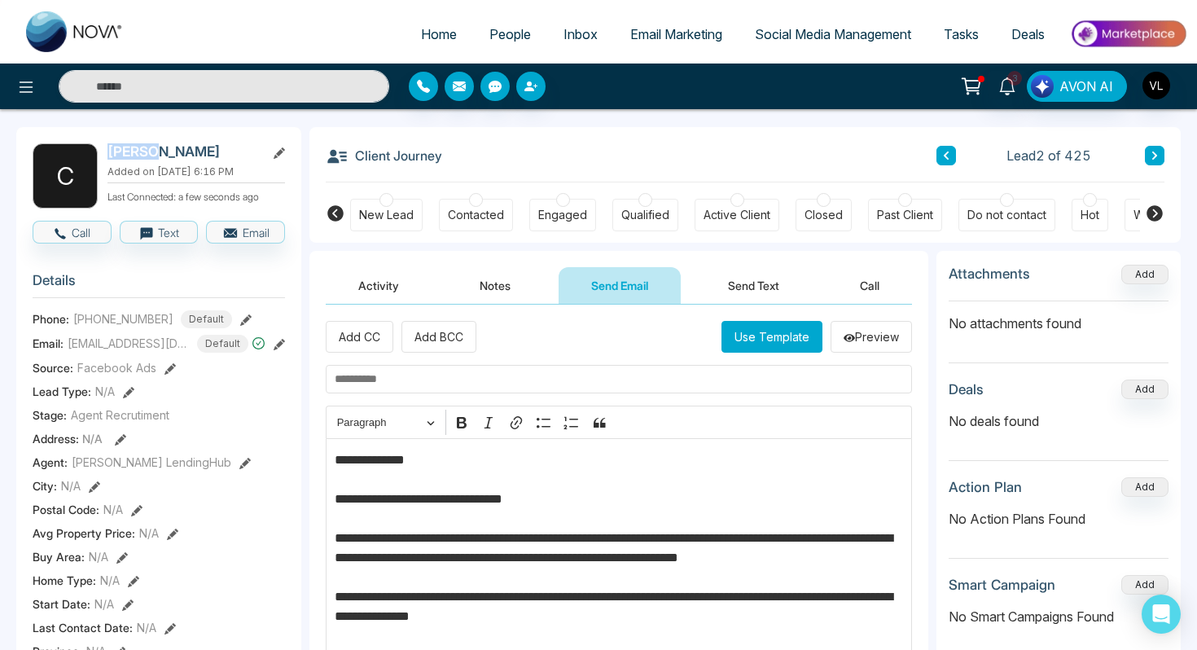
copy h2 "Chakib"
click at [393, 456] on p "**********" at bounding box center [619, 626] width 569 height 352
click at [392, 458] on strong "******" at bounding box center [376, 460] width 31 height 12
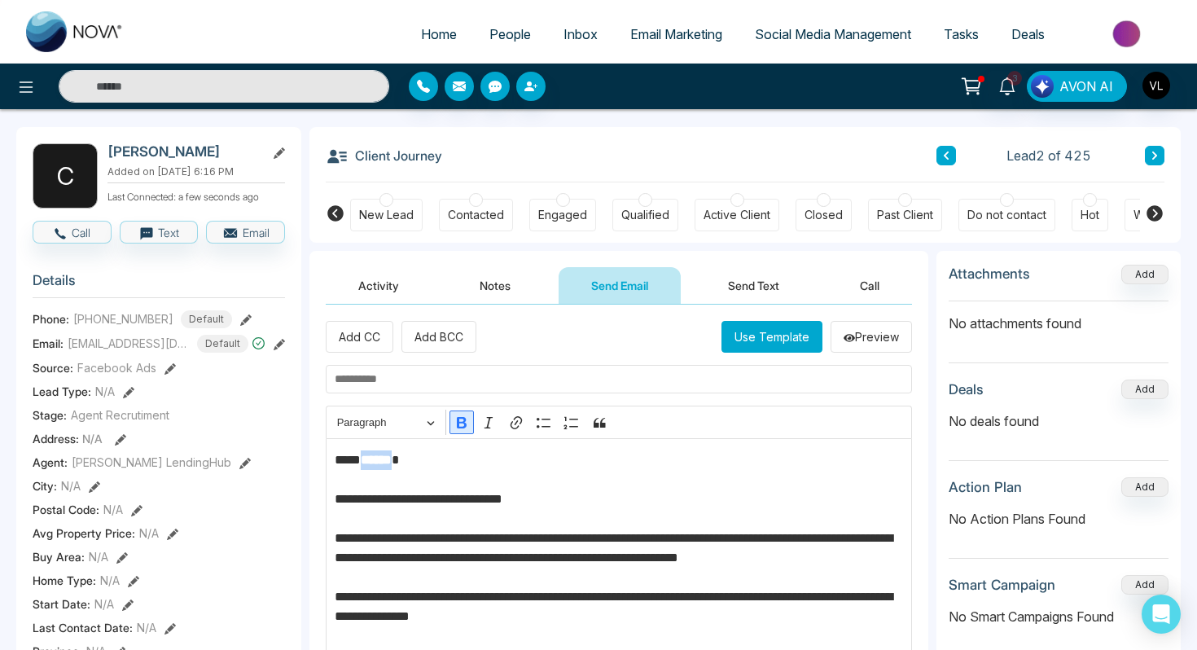
click at [462, 423] on icon "Editor toolbar" at bounding box center [462, 422] width 10 height 11
click at [413, 377] on input "text" at bounding box center [619, 379] width 586 height 28
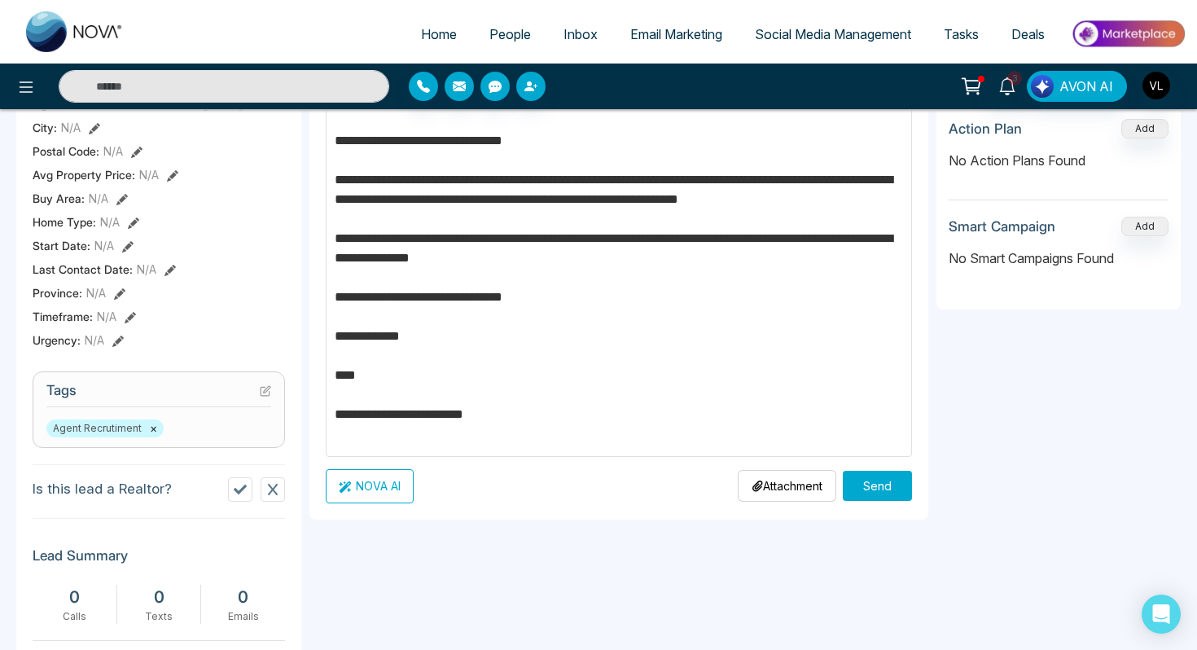
scroll to position [419, 0]
type input "**********"
drag, startPoint x: 776, startPoint y: 178, endPoint x: 848, endPoint y: 182, distance: 72.5
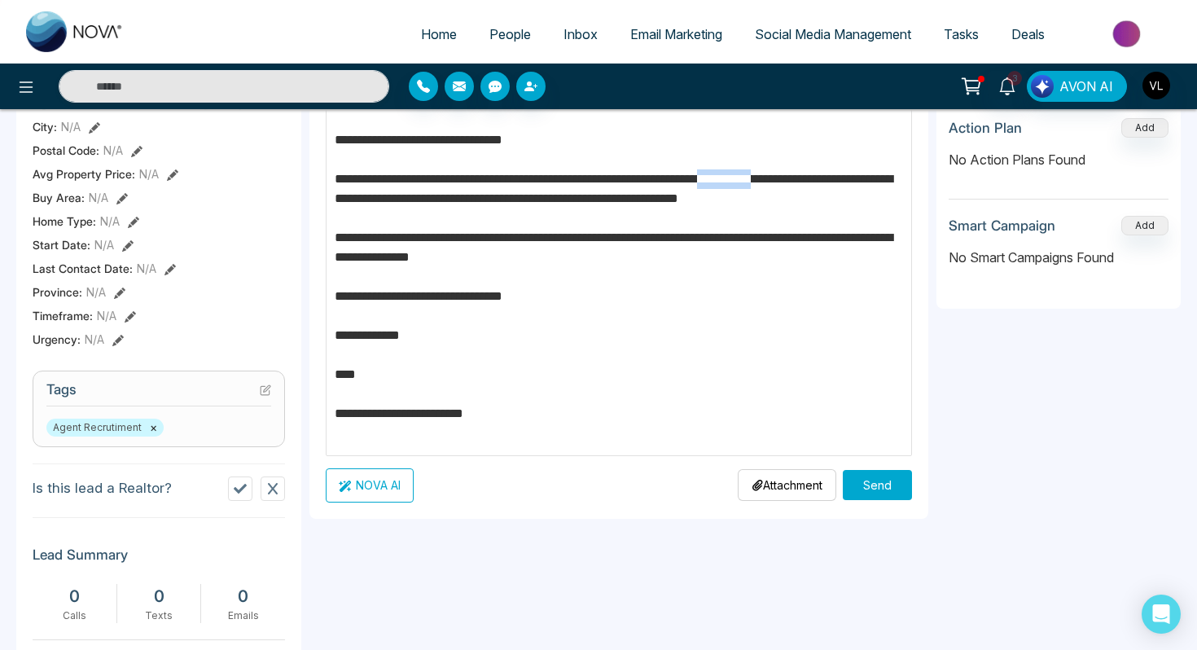
click at [849, 183] on p "**********" at bounding box center [619, 267] width 569 height 352
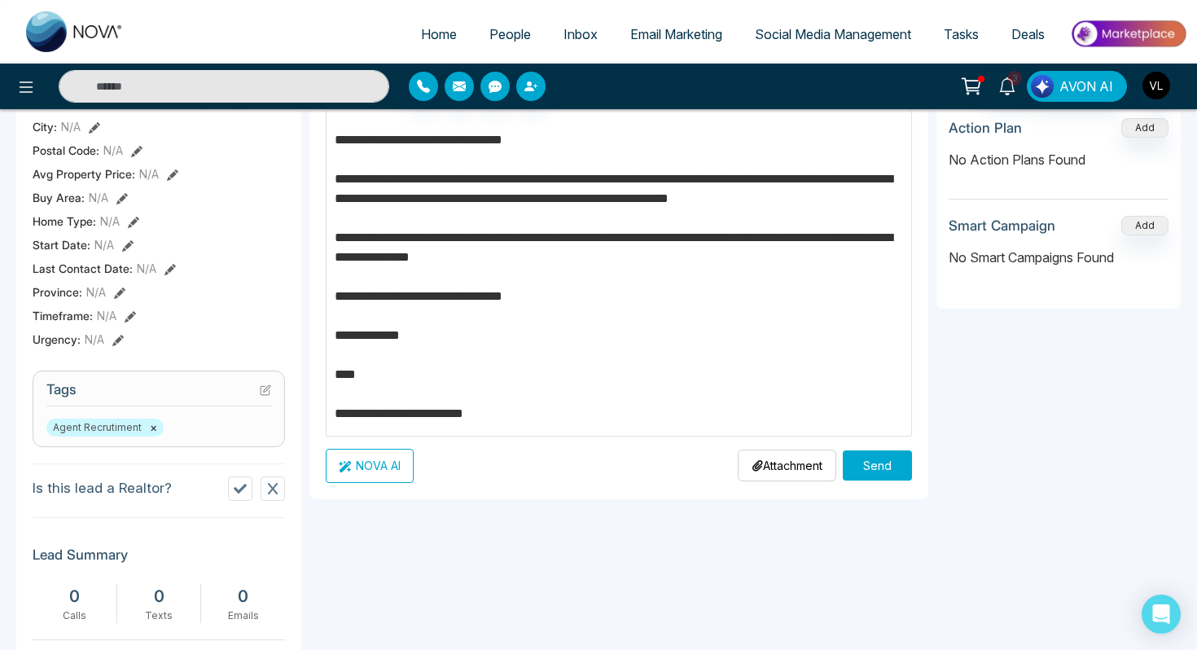
click at [872, 180] on p "**********" at bounding box center [619, 257] width 569 height 332
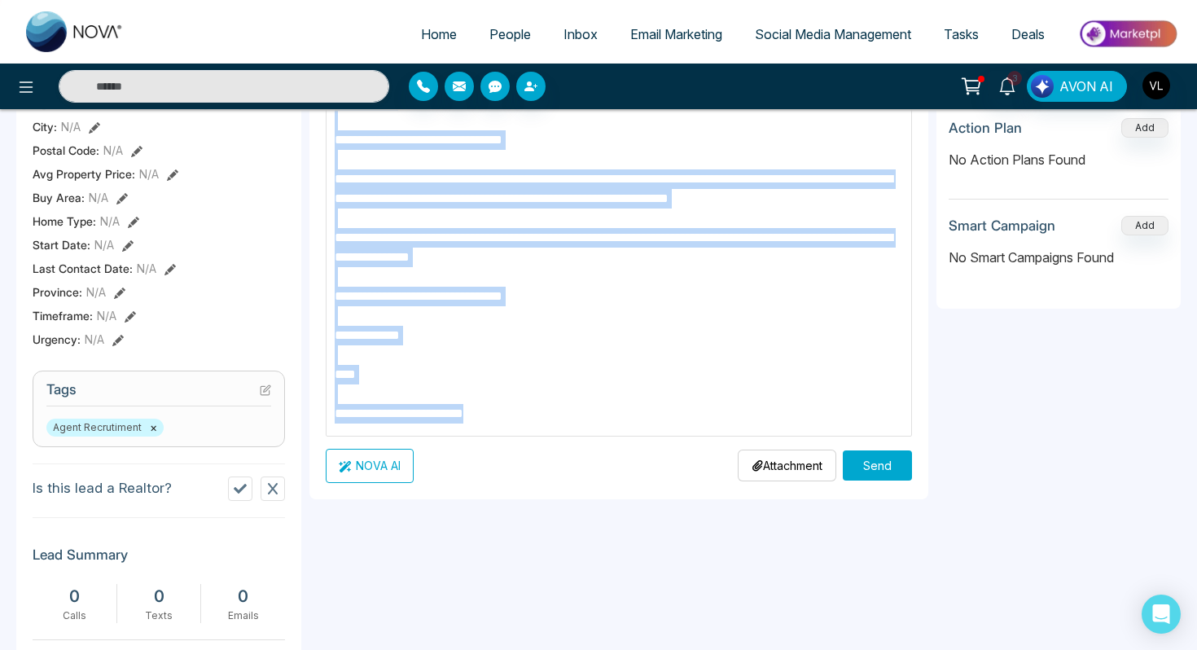
drag, startPoint x: 537, startPoint y: 409, endPoint x: 417, endPoint y: 21, distance: 405.9
click at [417, 21] on div "**********" at bounding box center [598, 256] width 1197 height 1350
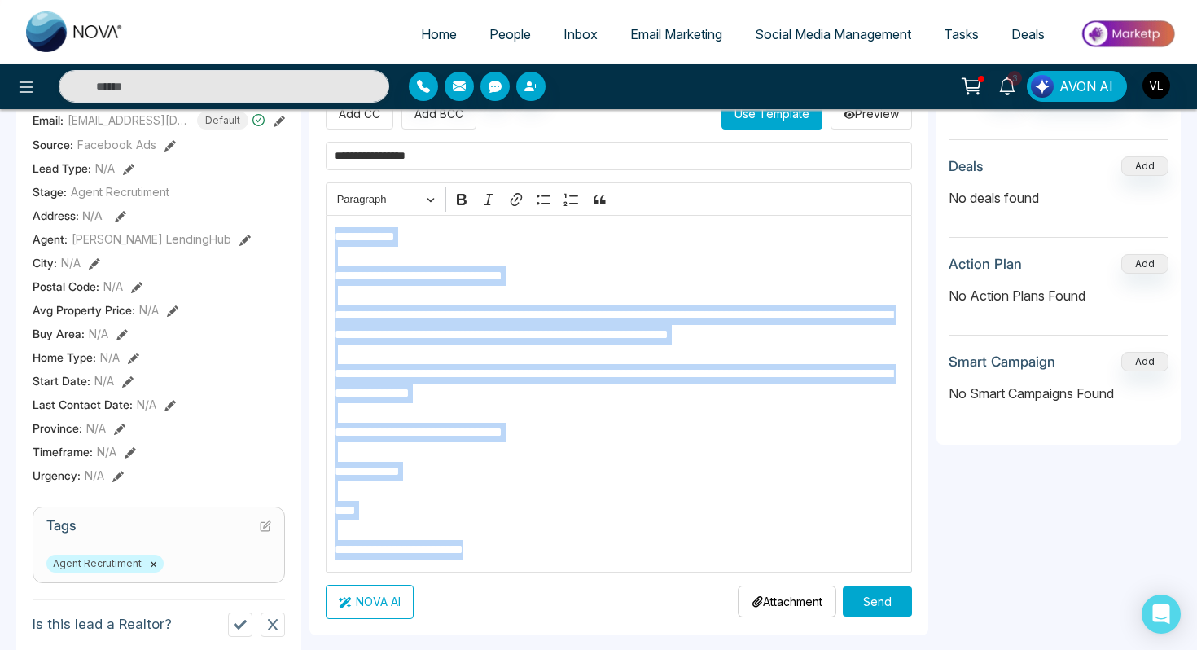
scroll to position [283, 0]
copy p "**********"
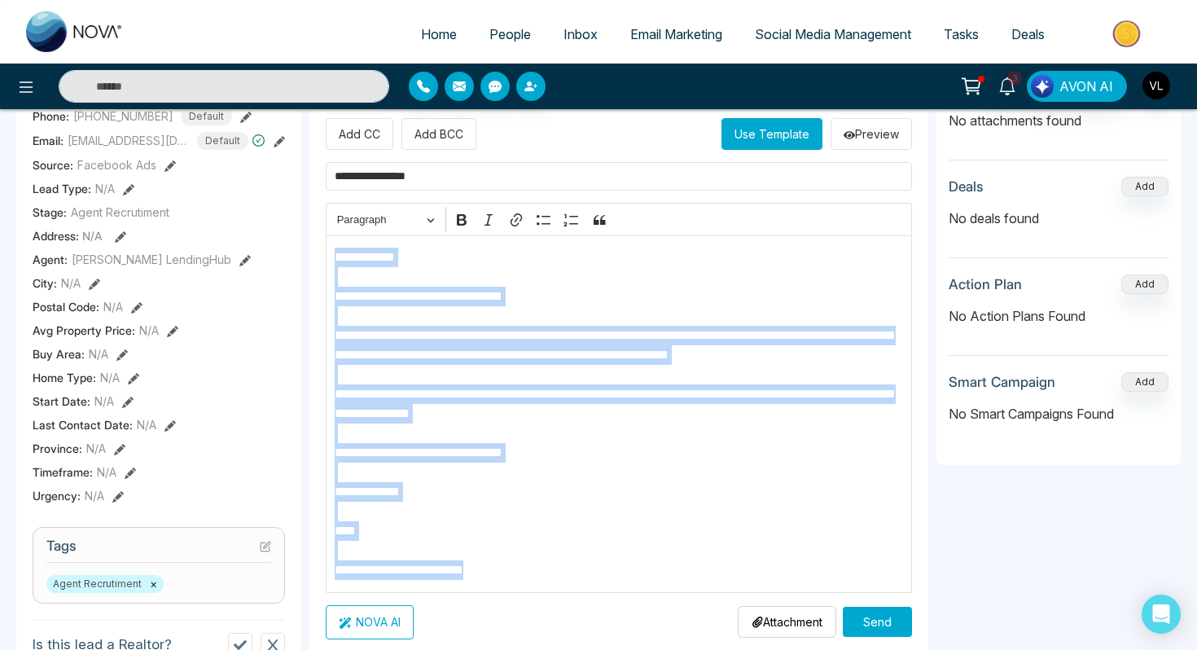
scroll to position [252, 0]
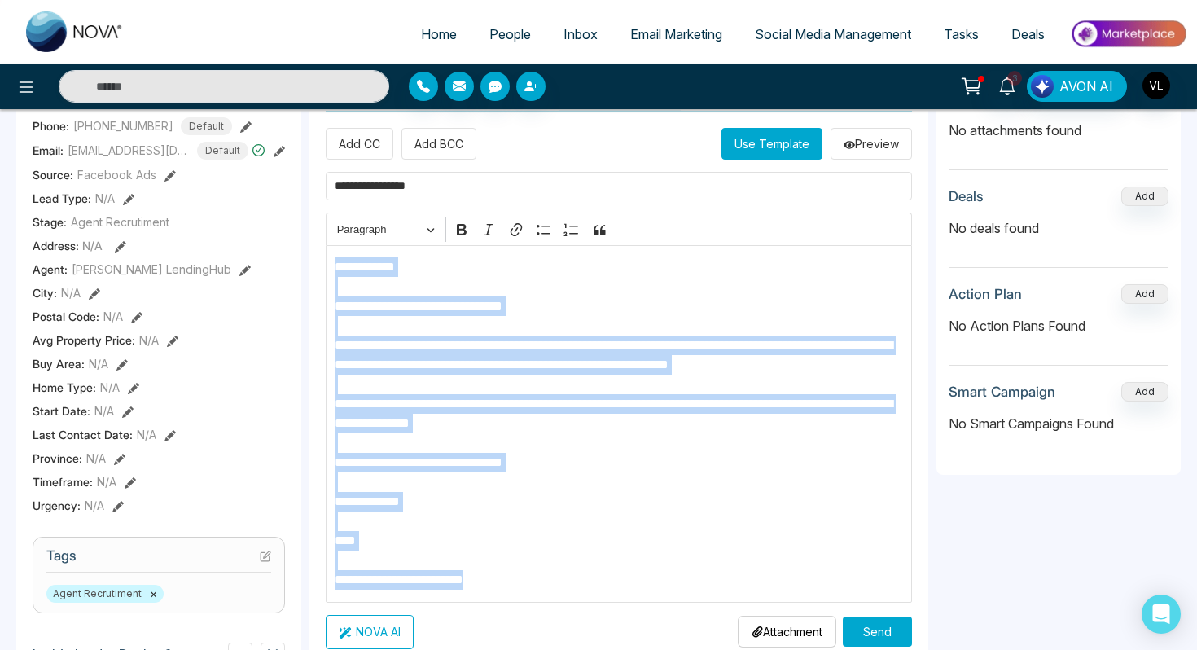
click at [888, 619] on button "Send" at bounding box center [877, 631] width 69 height 30
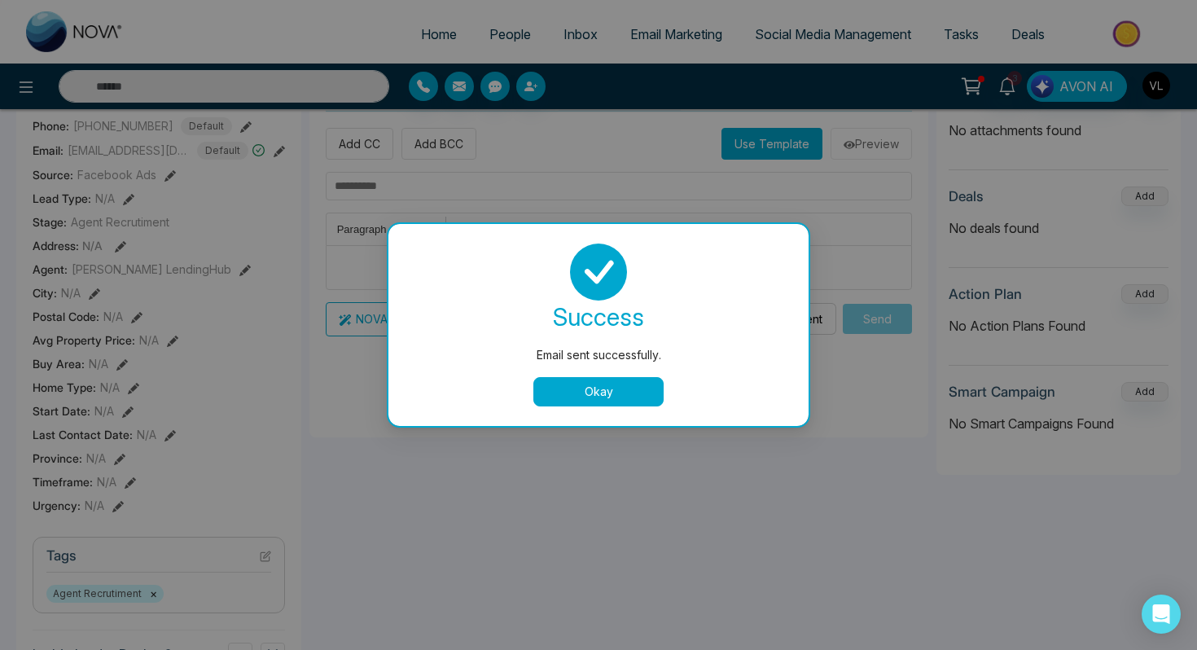
click at [555, 397] on button "Okay" at bounding box center [598, 391] width 130 height 29
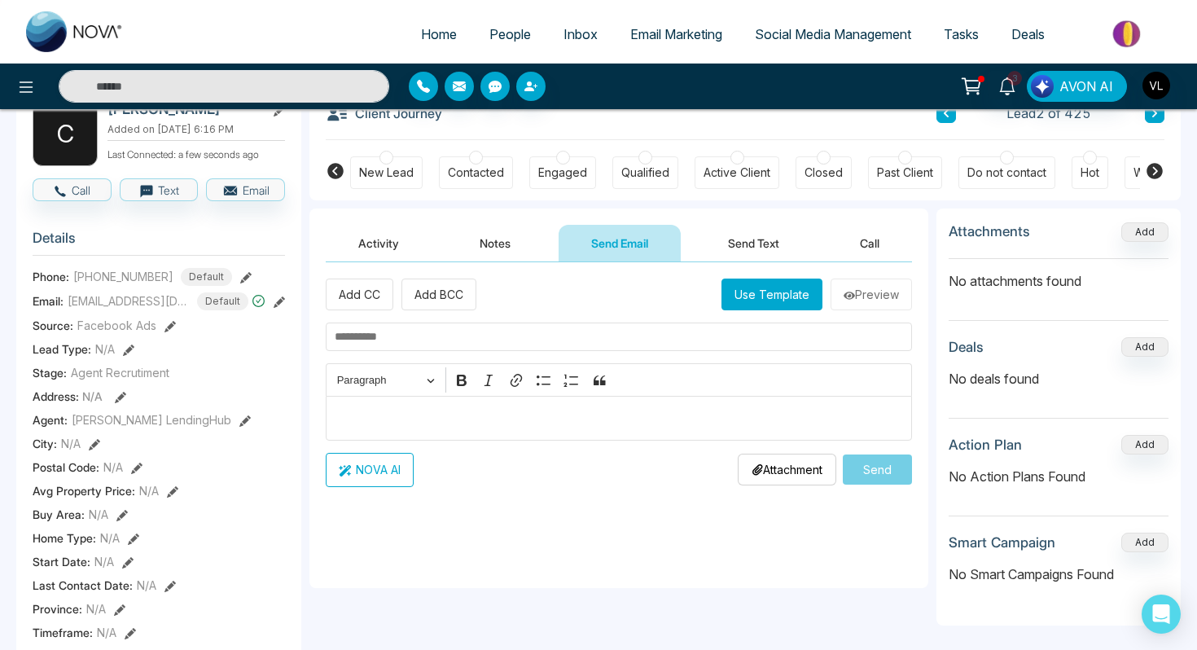
scroll to position [93, 0]
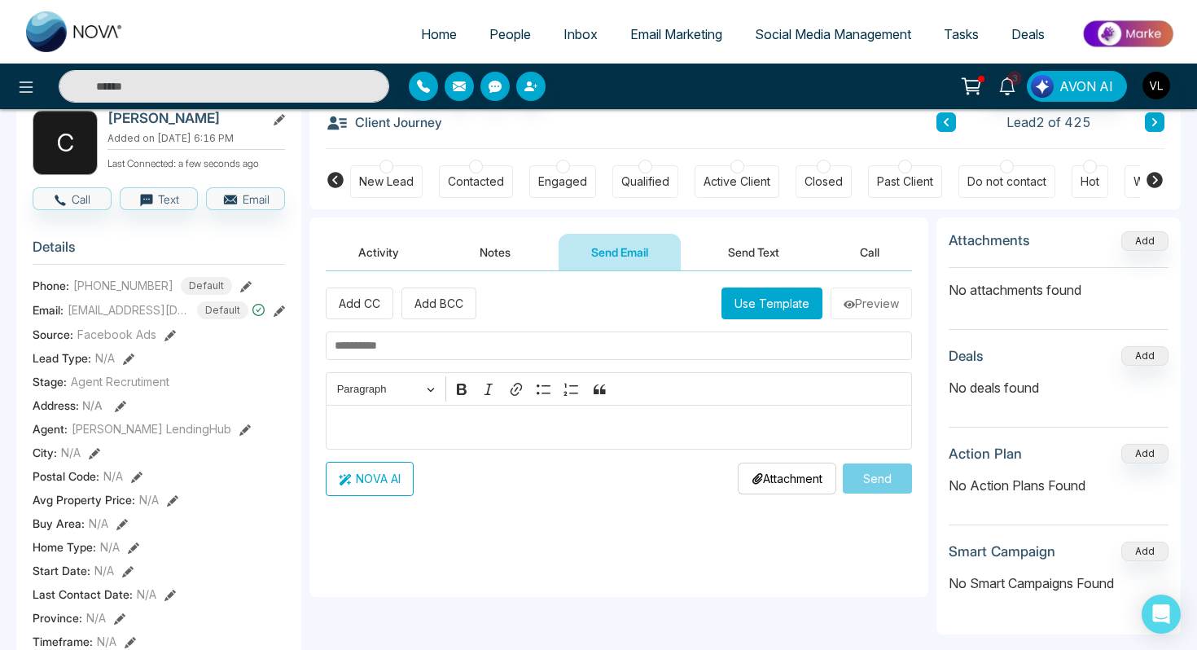
click at [725, 261] on button "Send Text" at bounding box center [753, 252] width 116 height 37
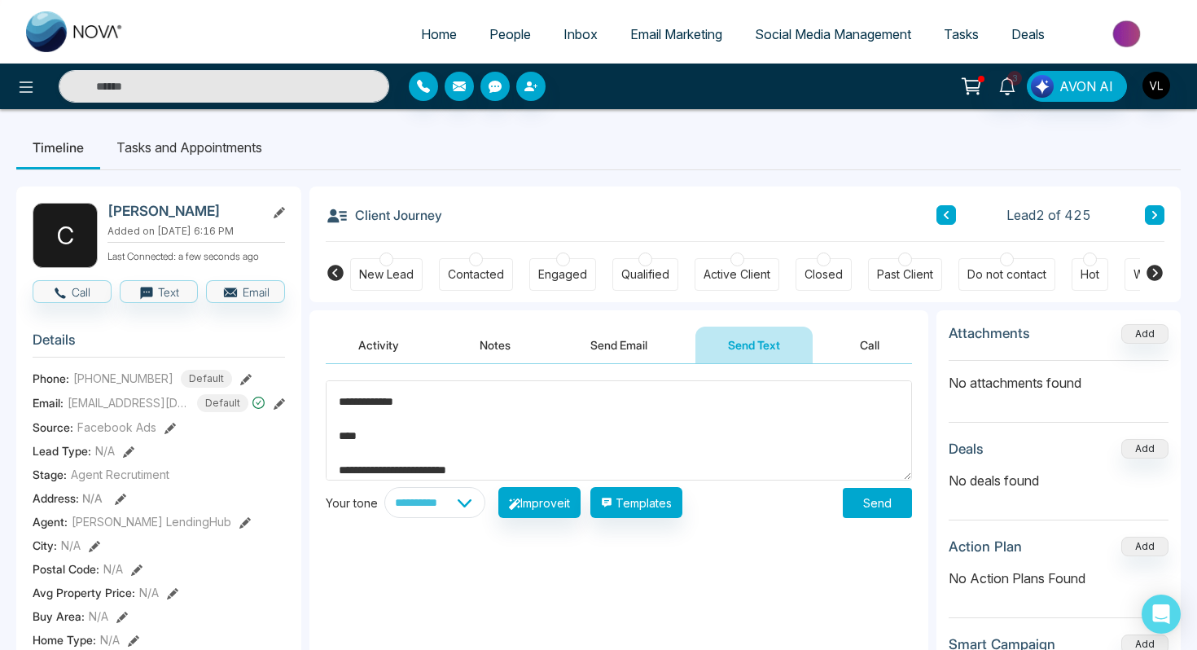
scroll to position [205, 0]
type textarea "**********"
click at [862, 514] on button "Send" at bounding box center [877, 503] width 69 height 30
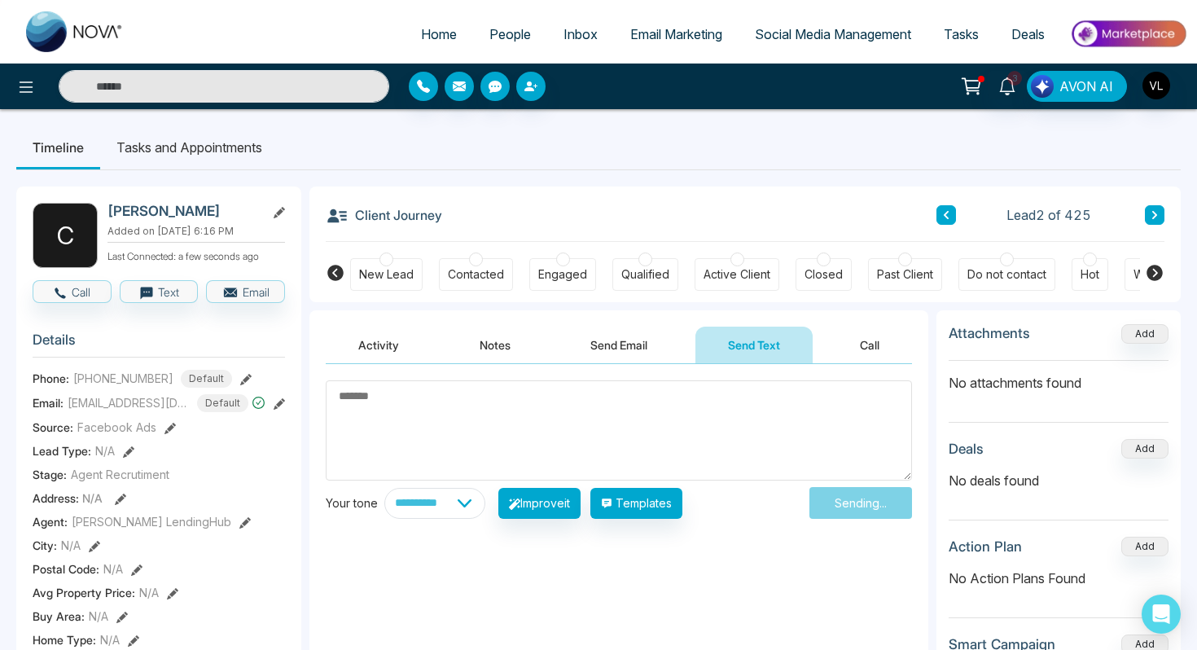
scroll to position [0, 0]
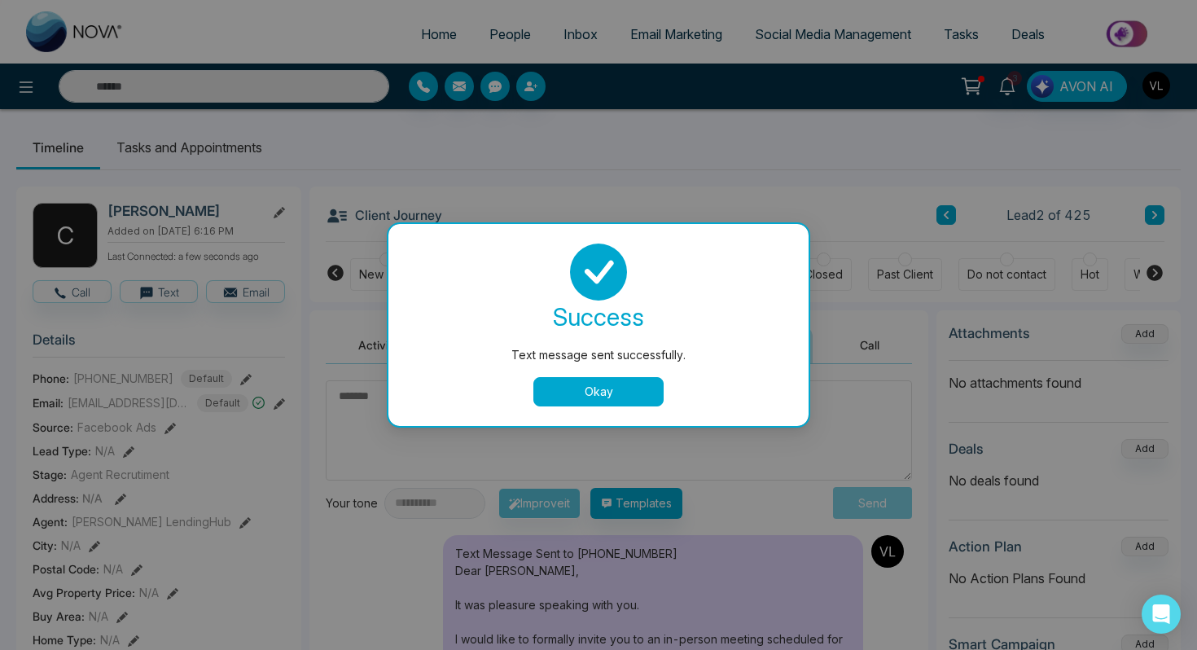
click at [611, 395] on button "Okay" at bounding box center [598, 391] width 130 height 29
